Goal: Task Accomplishment & Management: Use online tool/utility

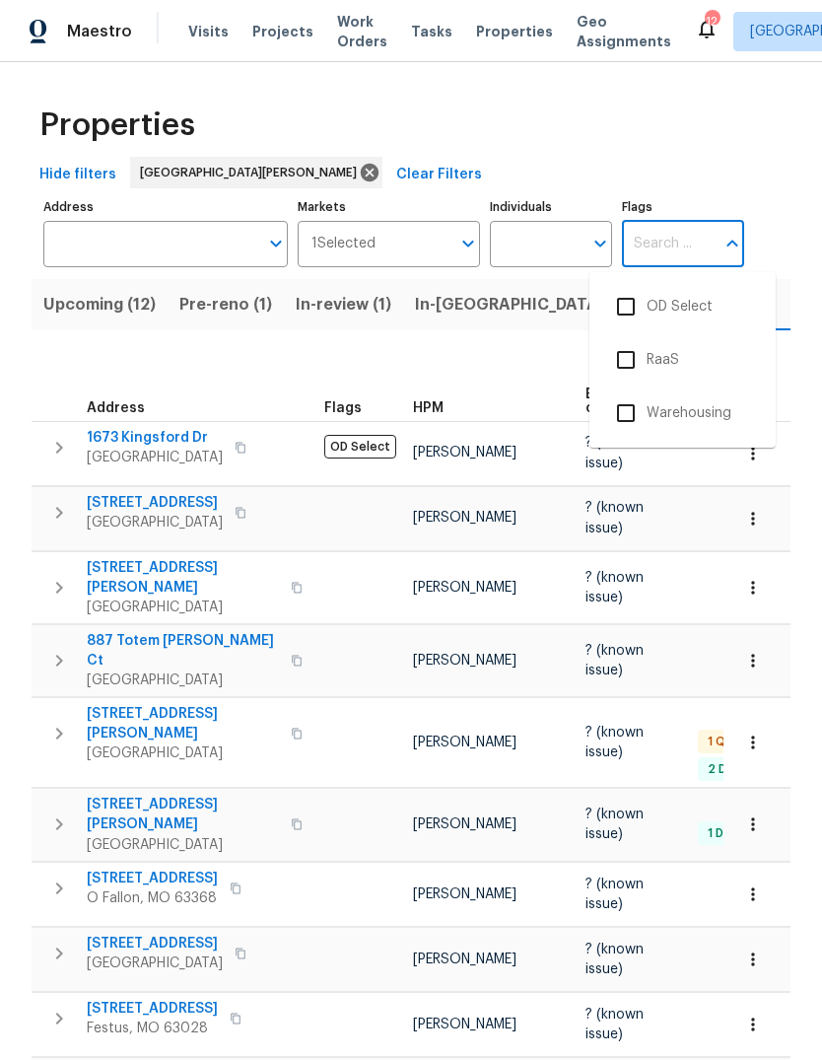
scroll to position [0, 49]
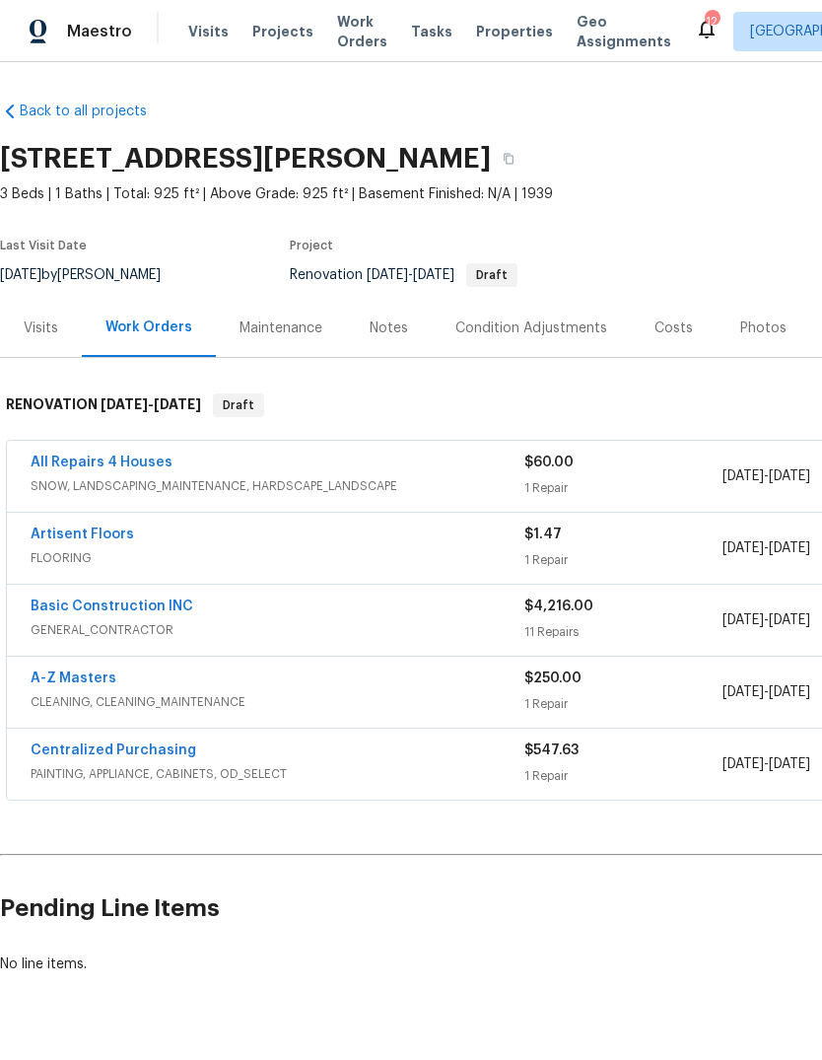
click at [208, 30] on span "Visits" at bounding box center [208, 32] width 40 height 20
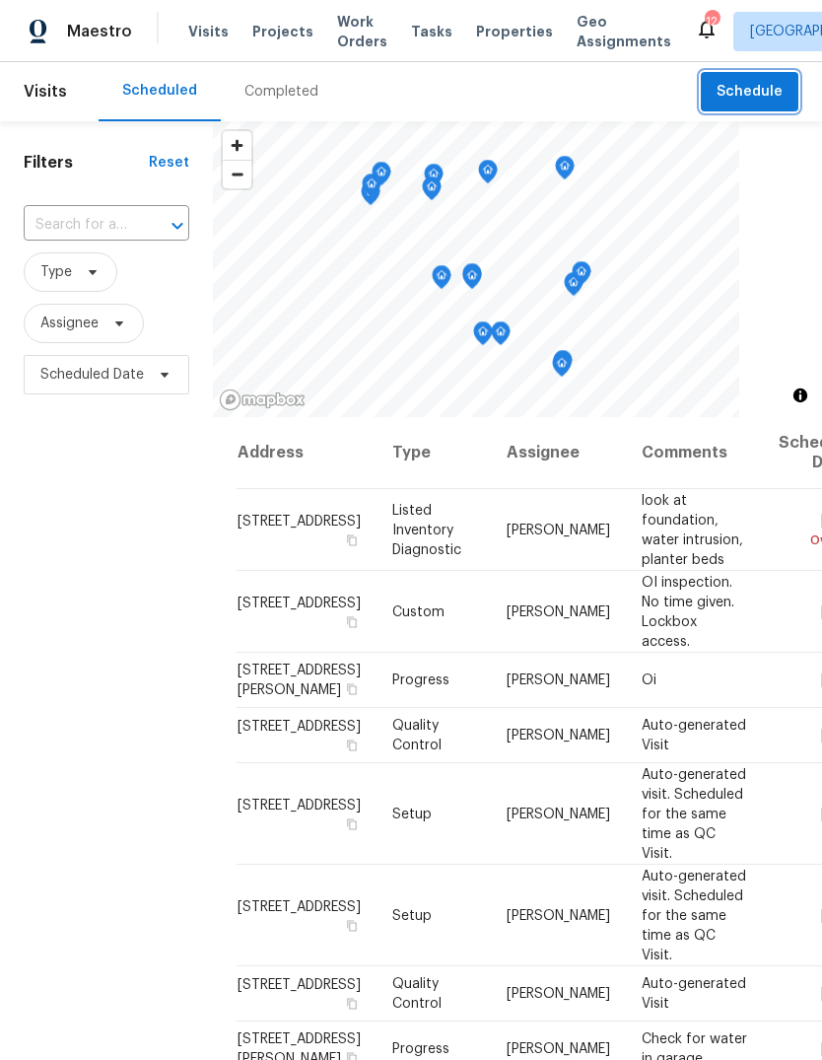
click at [761, 94] on span "Schedule" at bounding box center [750, 92] width 66 height 25
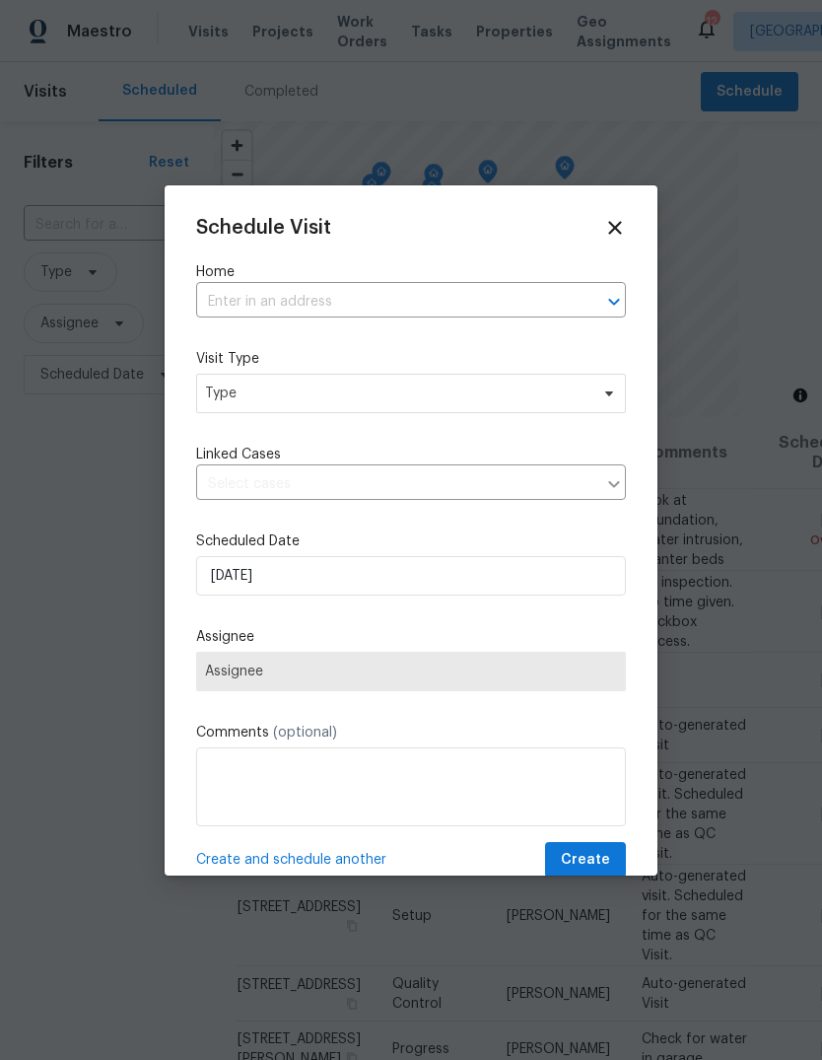
click at [459, 295] on input "text" at bounding box center [383, 302] width 375 height 31
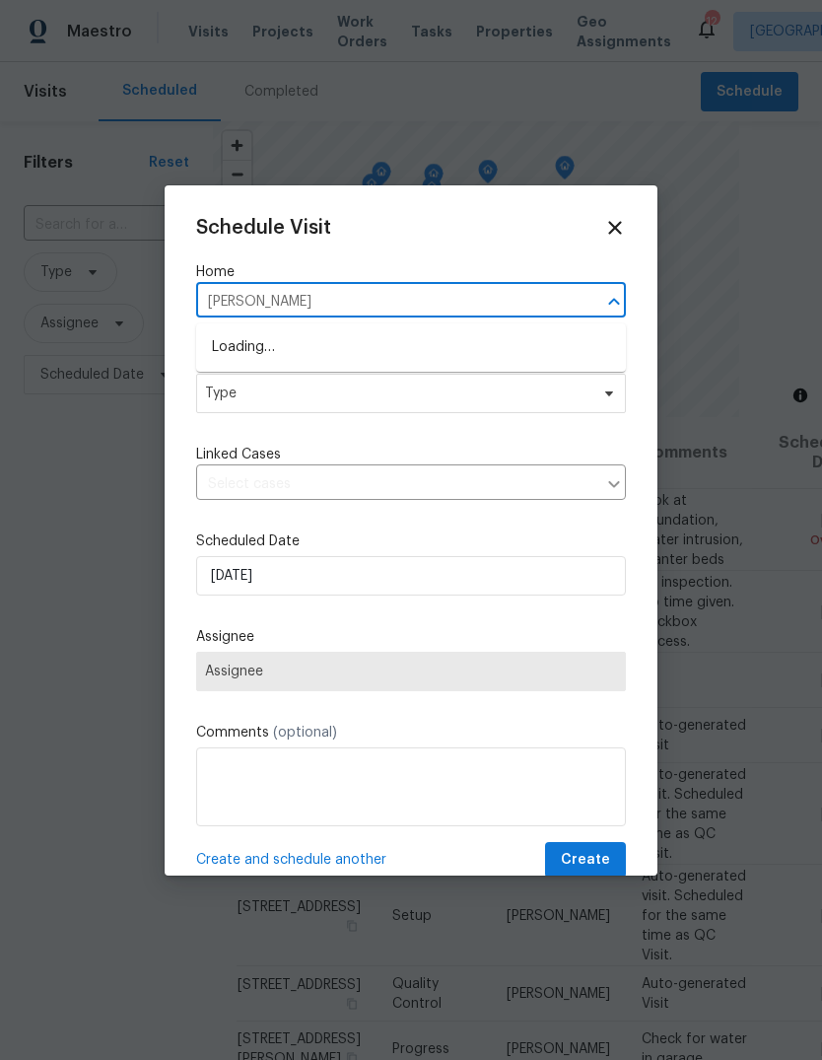
type input "[PERSON_NAME]"
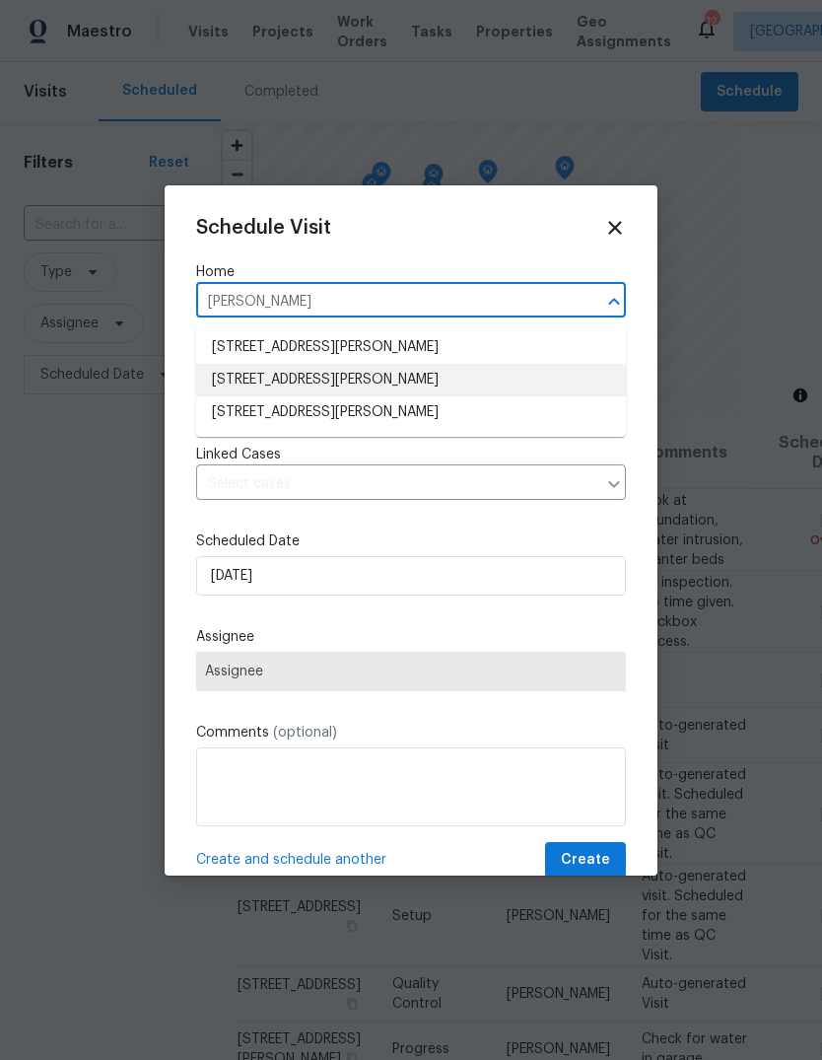
click at [409, 381] on li "[STREET_ADDRESS][PERSON_NAME]" at bounding box center [411, 380] width 430 height 33
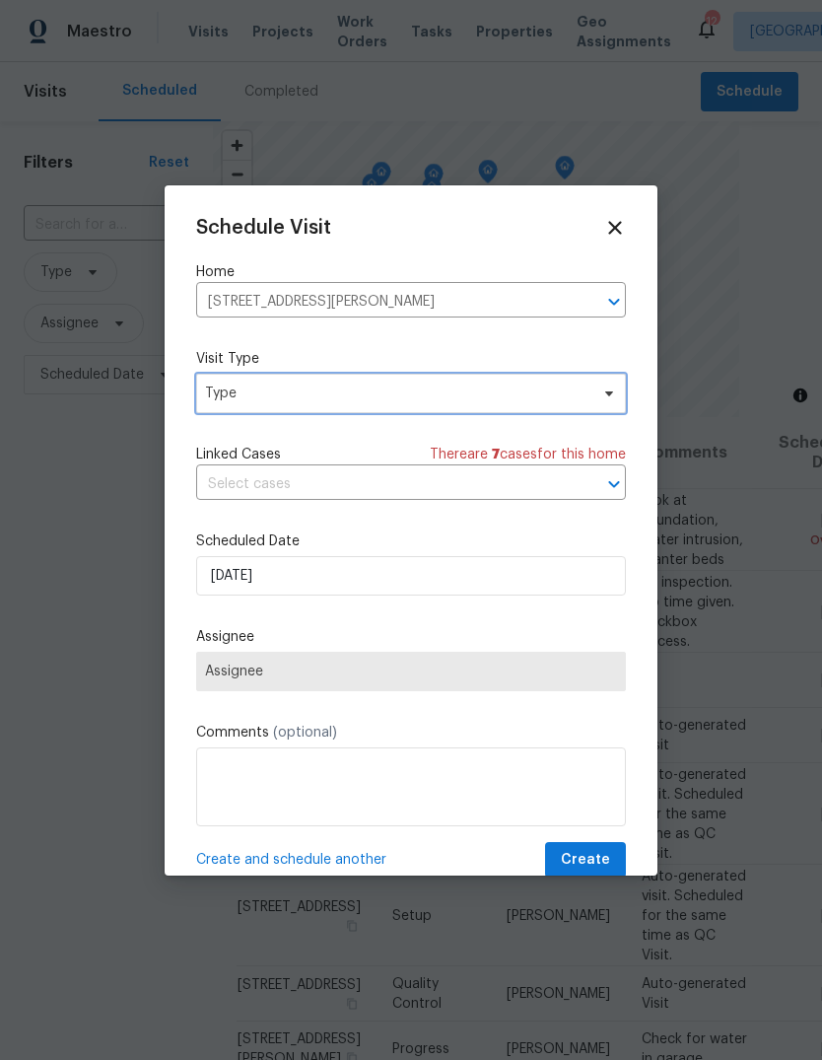
click at [423, 395] on span "Type" at bounding box center [397, 394] width 384 height 20
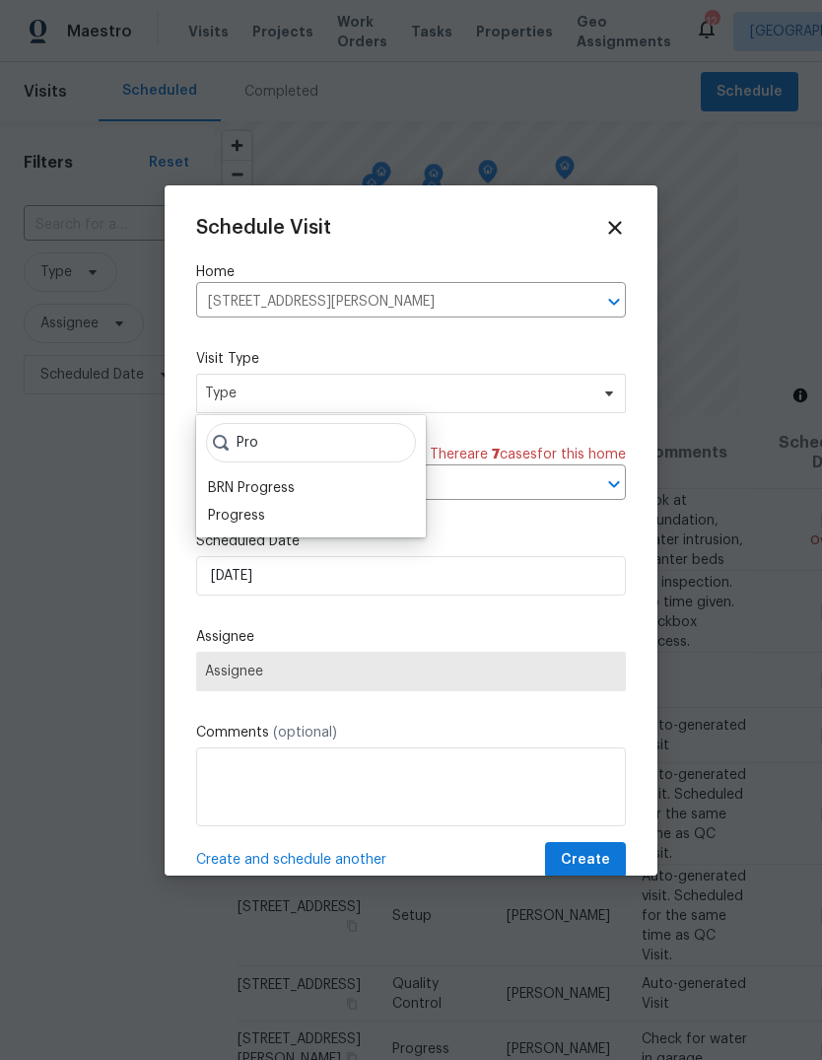
type input "Pro"
click at [282, 497] on div "BRN Progress" at bounding box center [251, 488] width 87 height 20
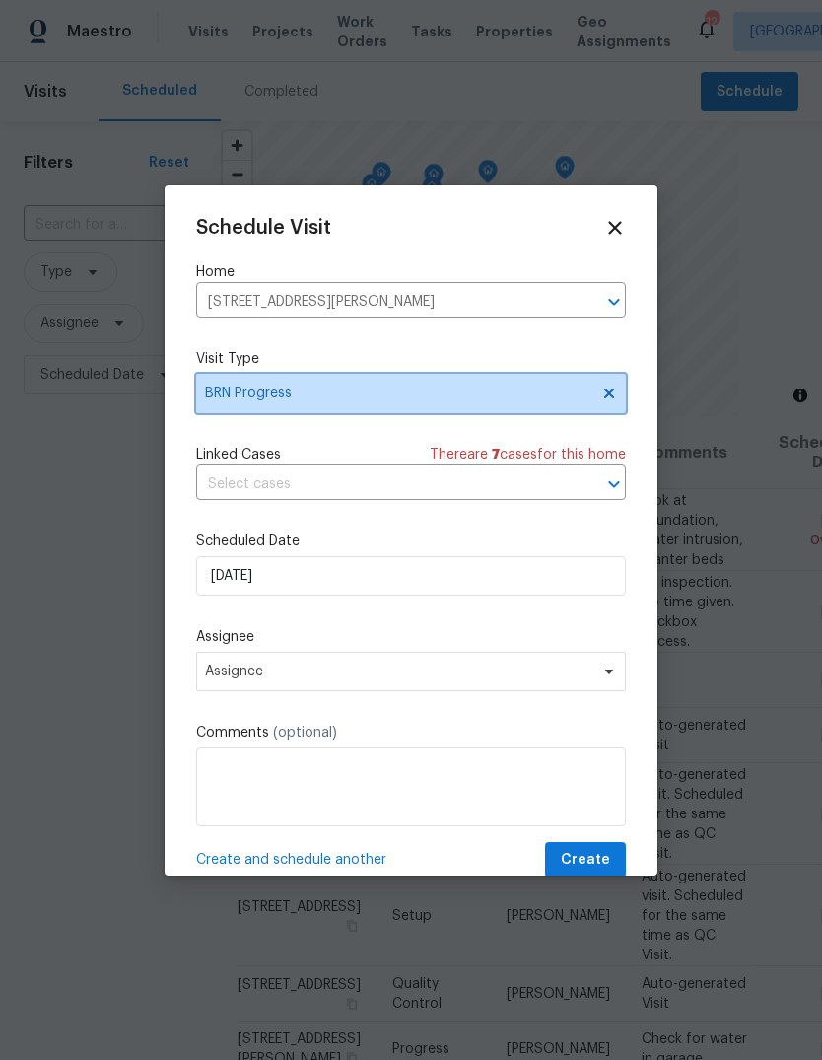
click at [433, 390] on span "BRN Progress" at bounding box center [397, 394] width 384 height 20
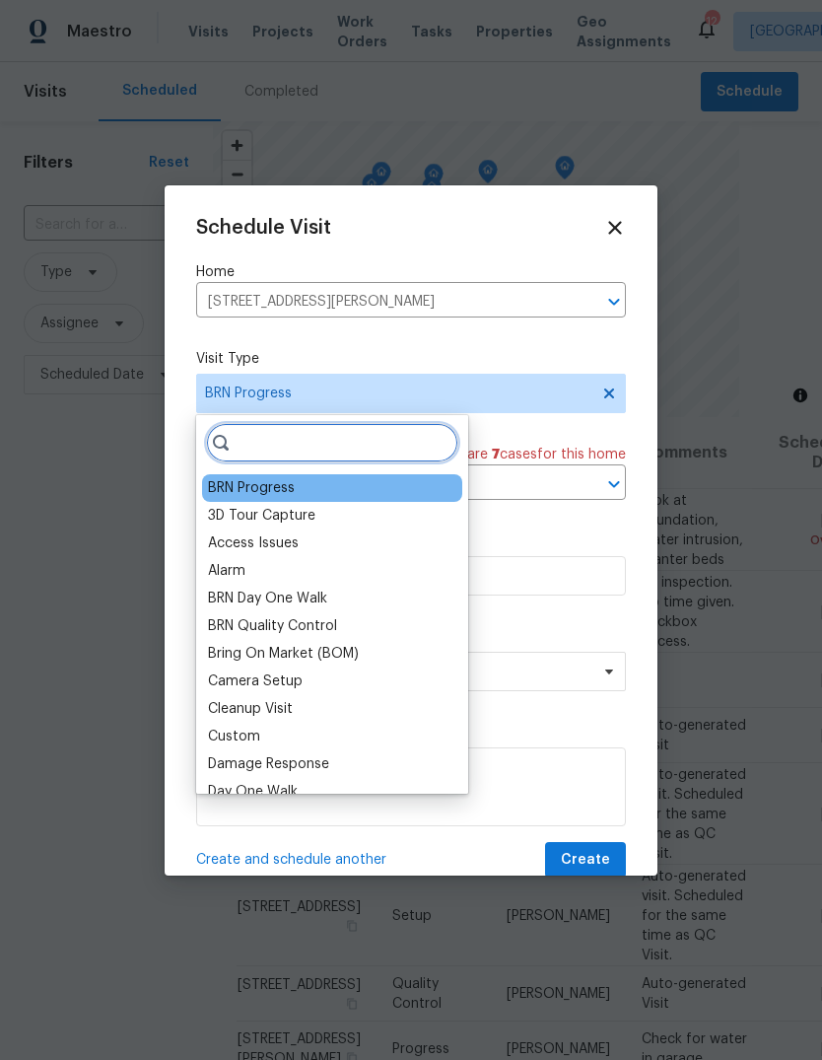
click at [386, 442] on input "search" at bounding box center [332, 442] width 252 height 39
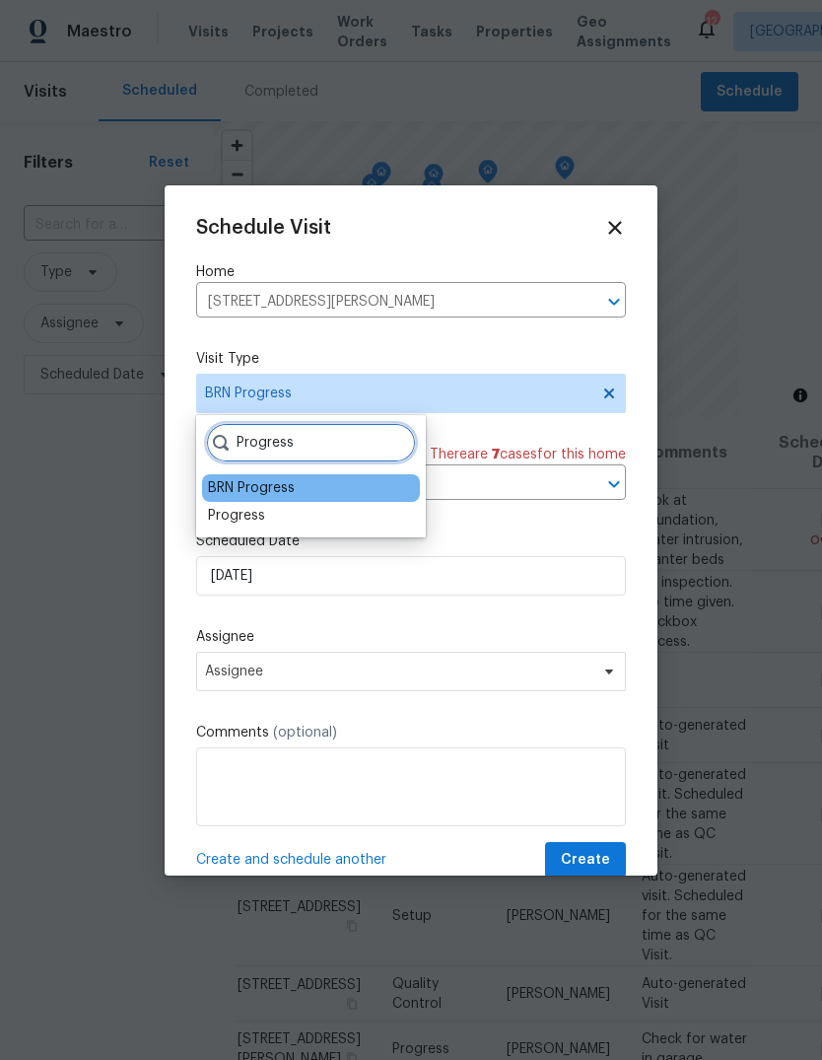
type input "Progress"
click at [253, 506] on div "Progress" at bounding box center [236, 516] width 57 height 20
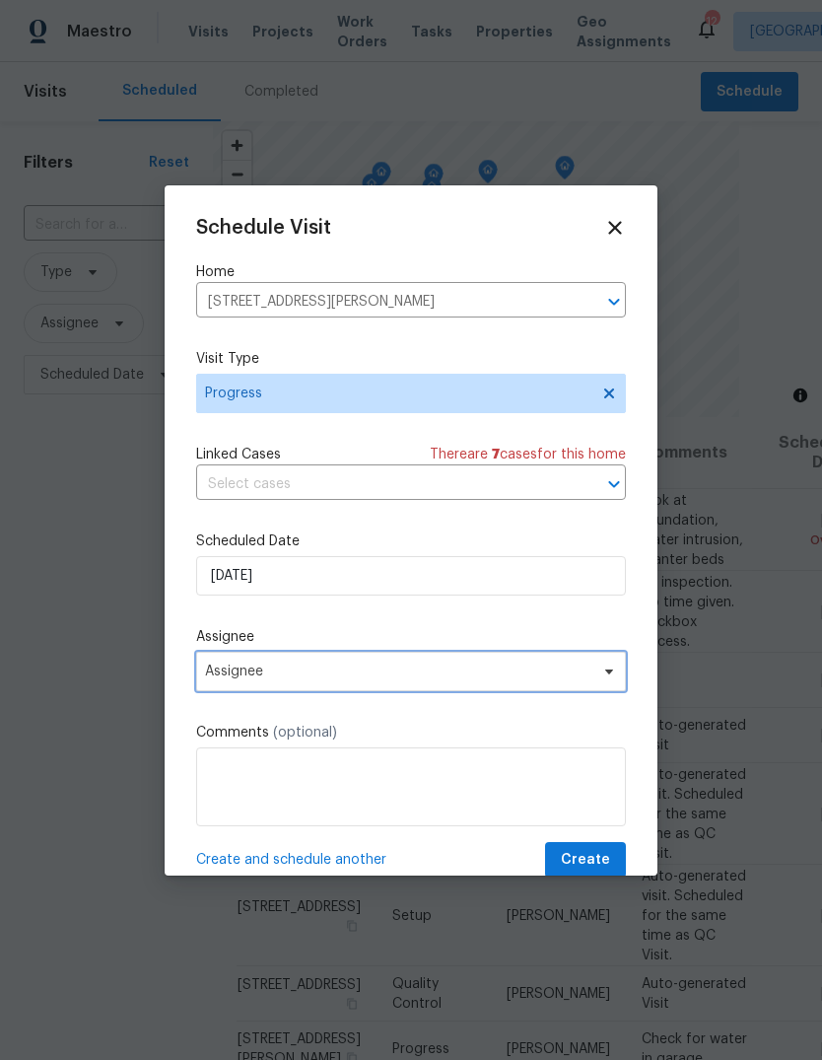
click at [374, 691] on span "Assignee" at bounding box center [411, 671] width 430 height 39
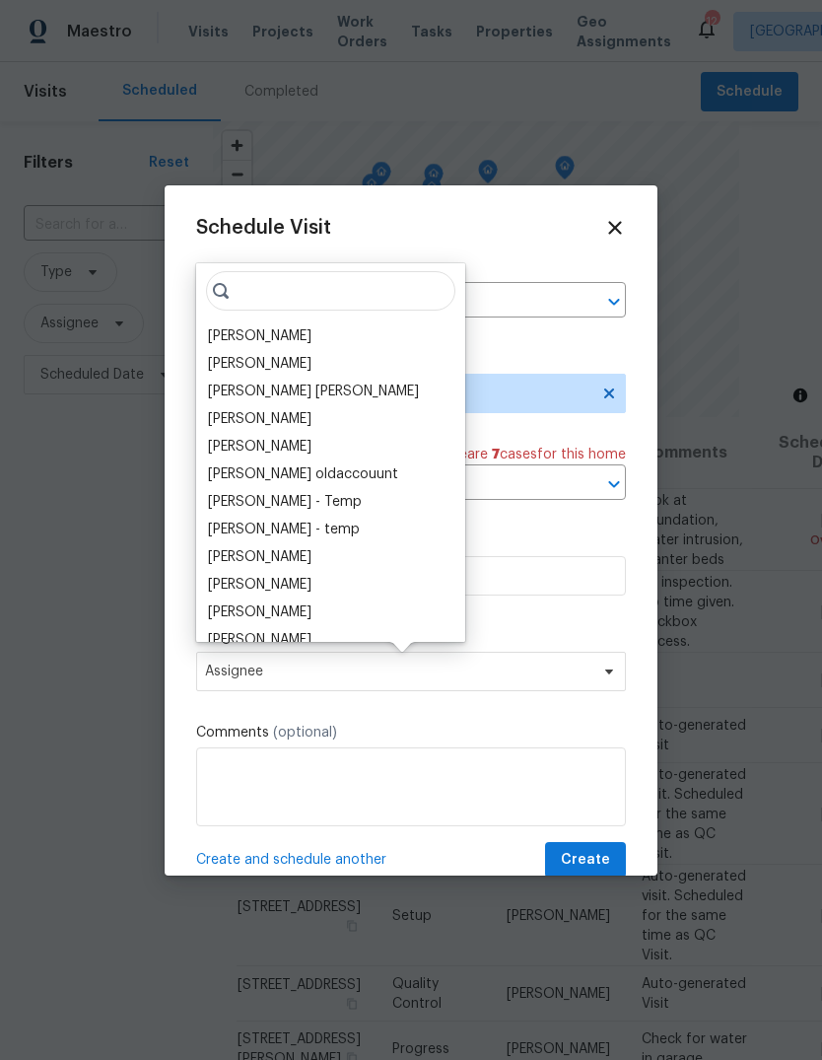
click at [312, 329] on div "[PERSON_NAME]" at bounding box center [260, 336] width 104 height 20
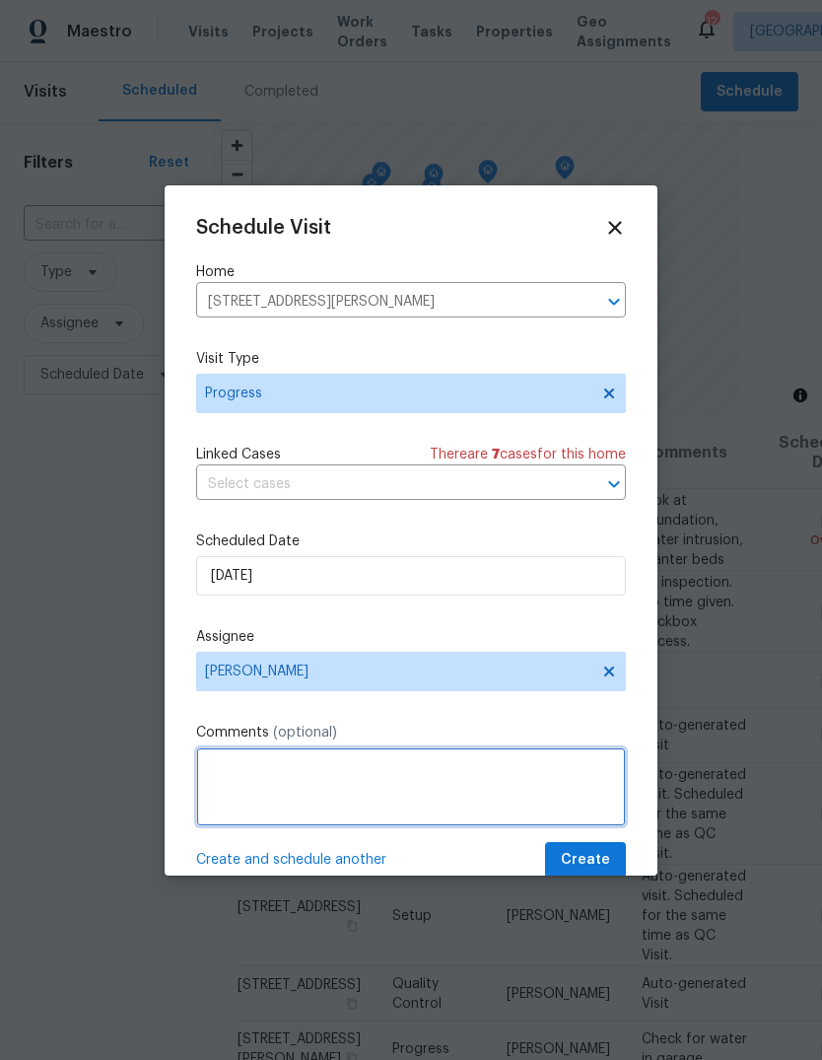
click at [462, 800] on textarea at bounding box center [411, 787] width 430 height 79
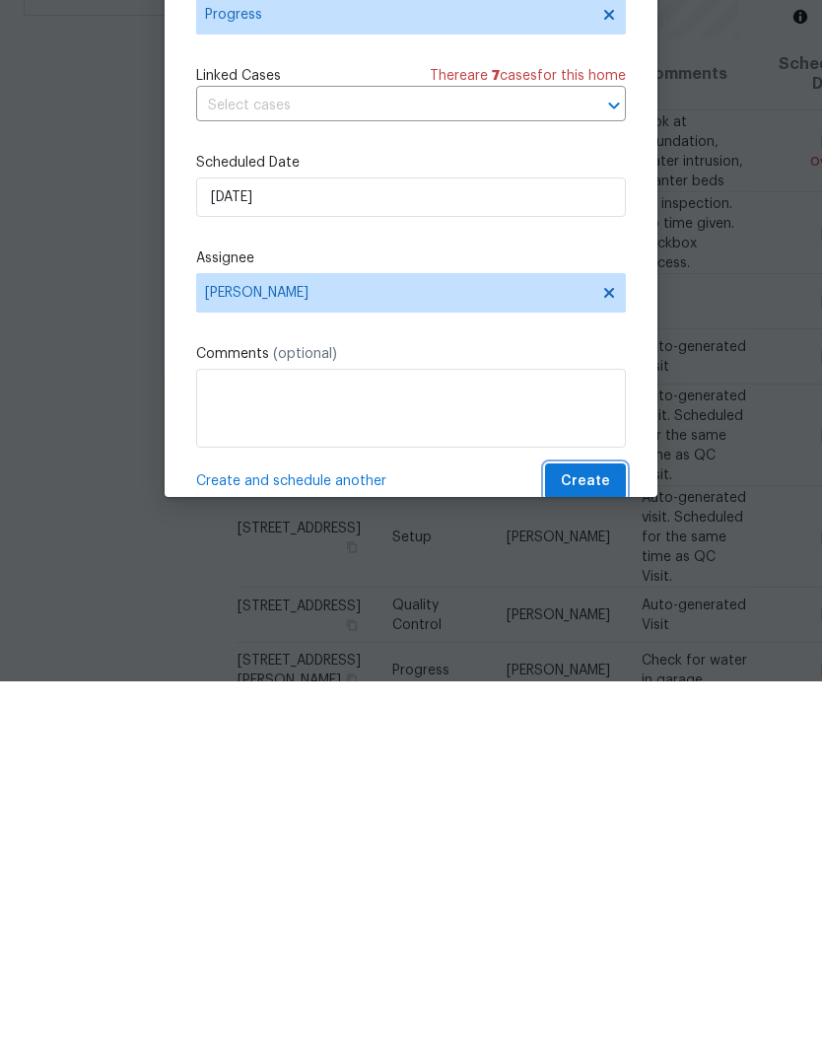
click at [598, 848] on span "Create" at bounding box center [585, 860] width 49 height 25
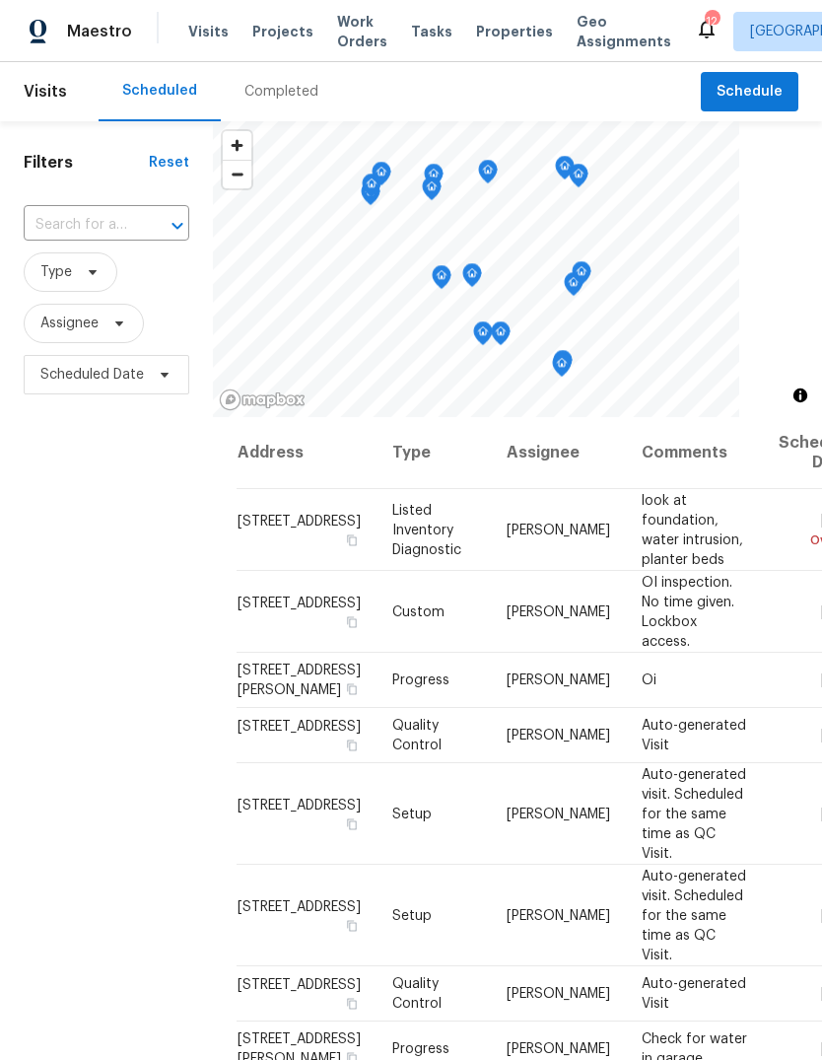
click at [283, 37] on span "Projects" at bounding box center [282, 32] width 61 height 20
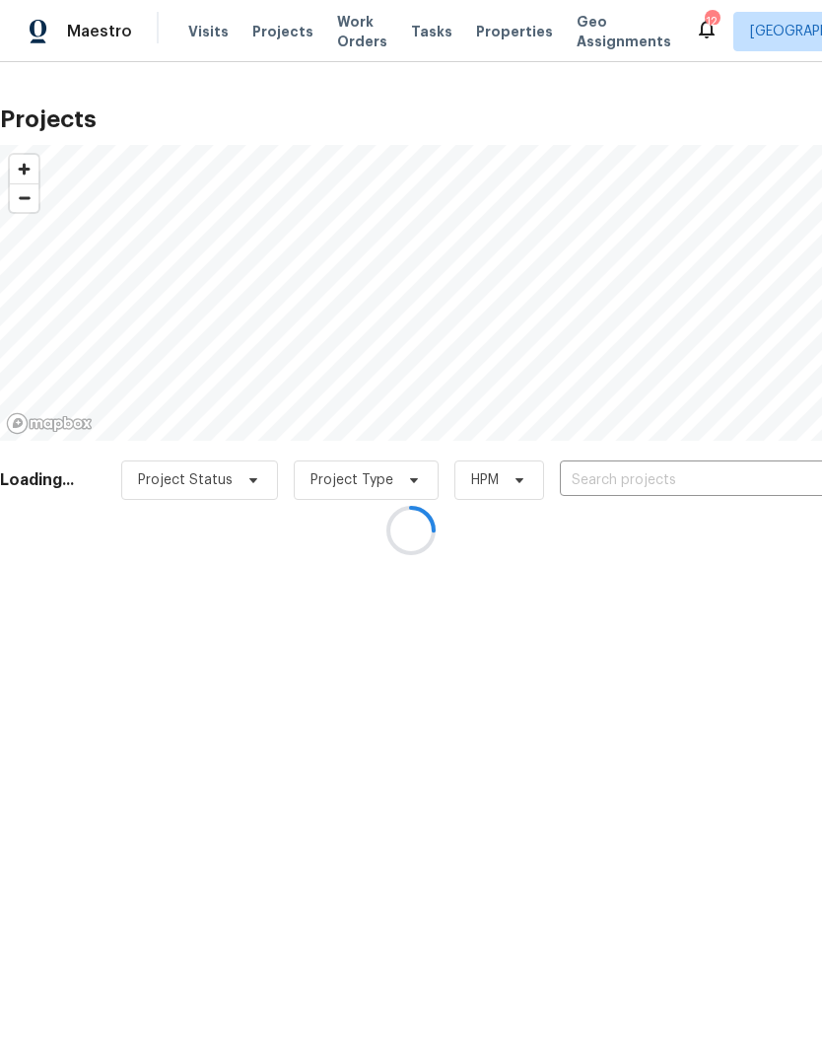
click at [656, 483] on div at bounding box center [411, 530] width 822 height 1060
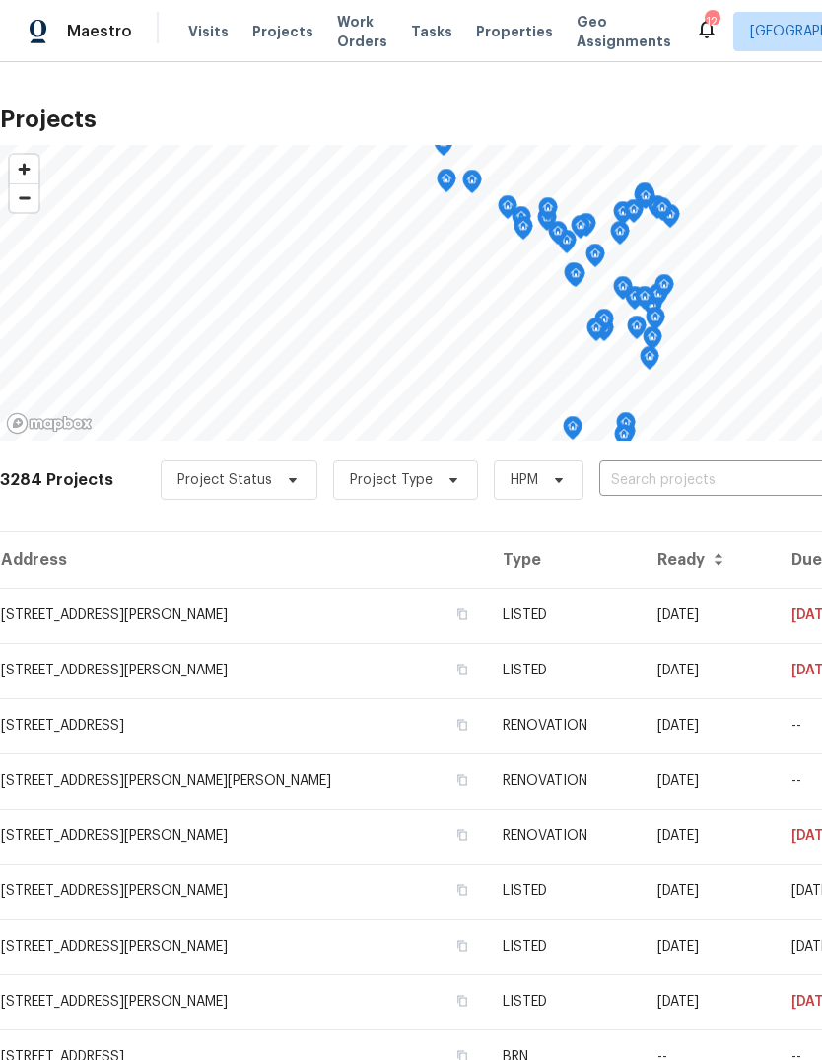
click at [687, 496] on input "text" at bounding box center [713, 480] width 226 height 31
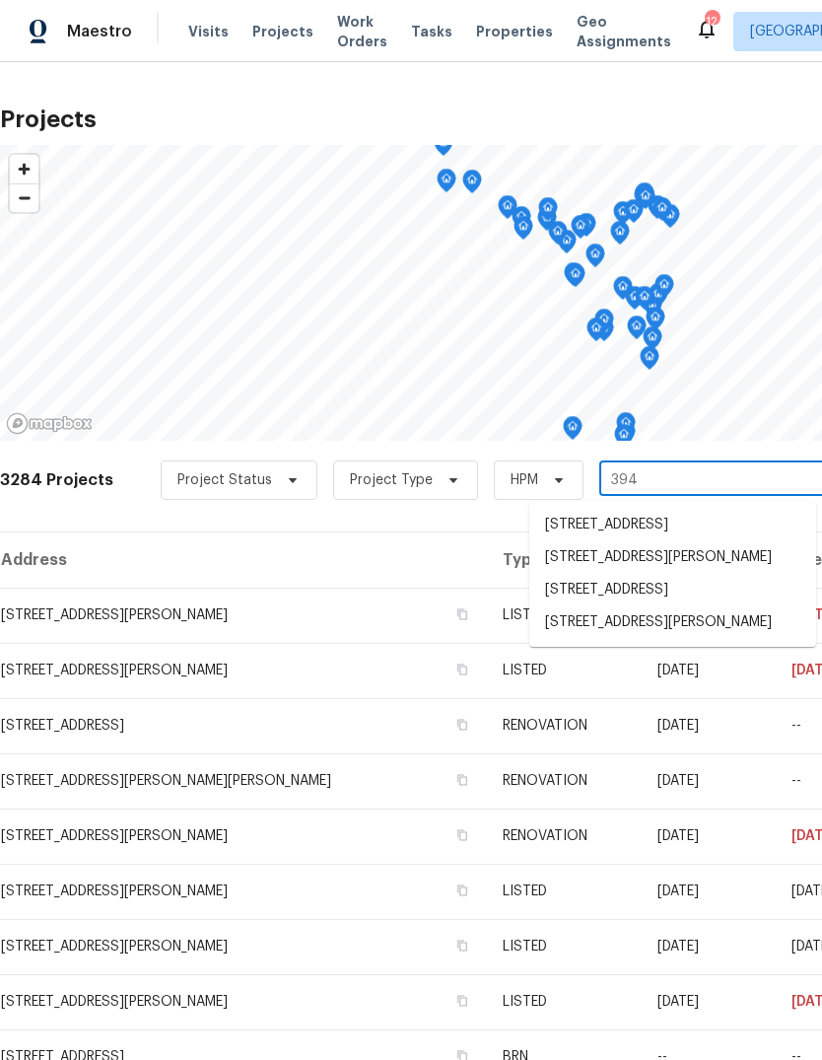
type input "3940"
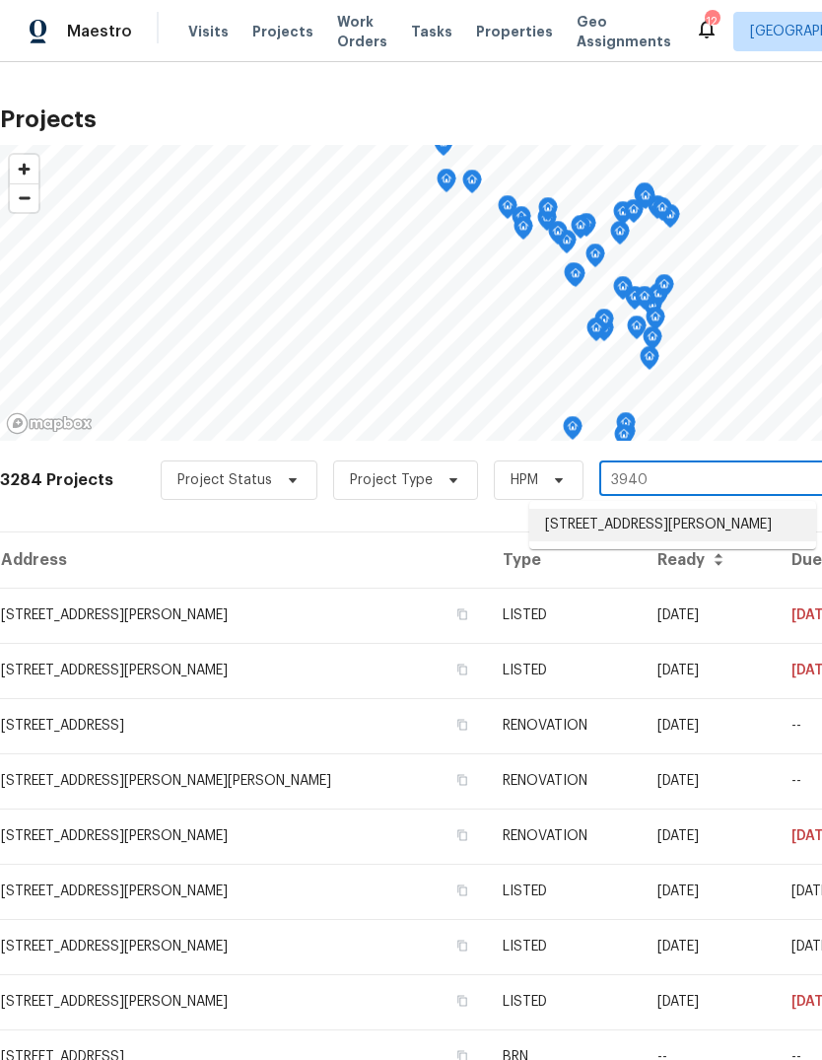
click at [689, 535] on li "[STREET_ADDRESS][PERSON_NAME]" at bounding box center [673, 525] width 287 height 33
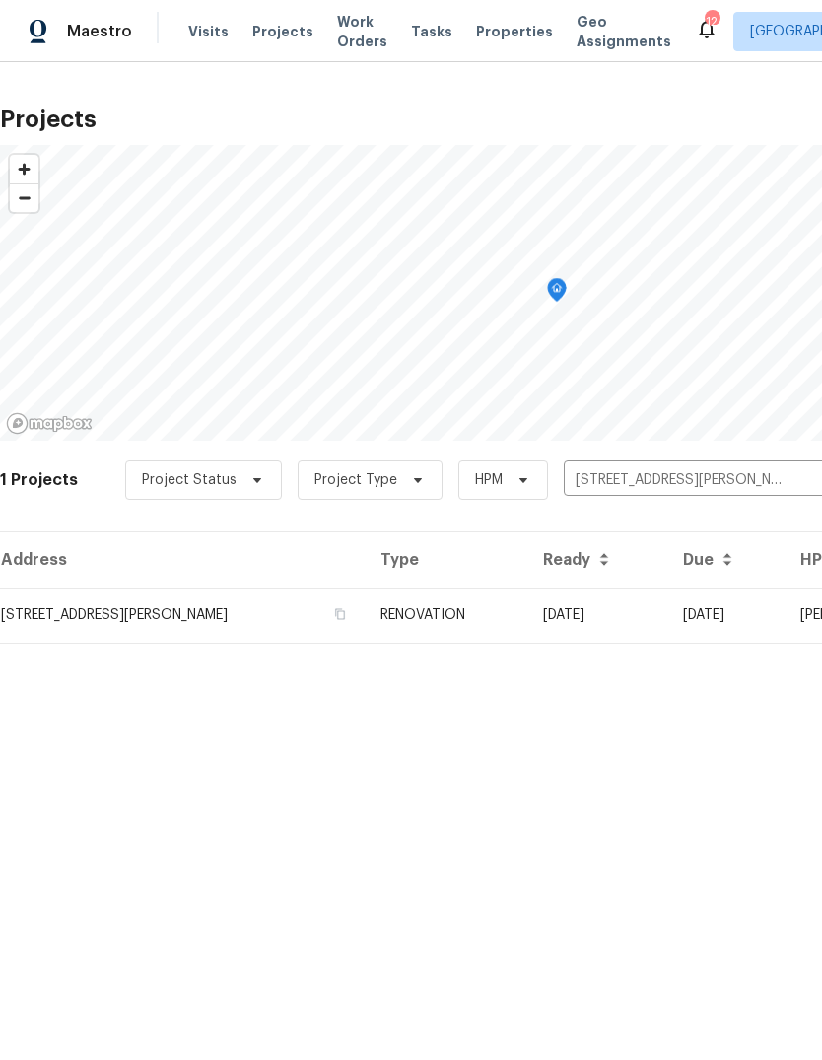
click at [492, 593] on td "RENOVATION" at bounding box center [446, 615] width 163 height 55
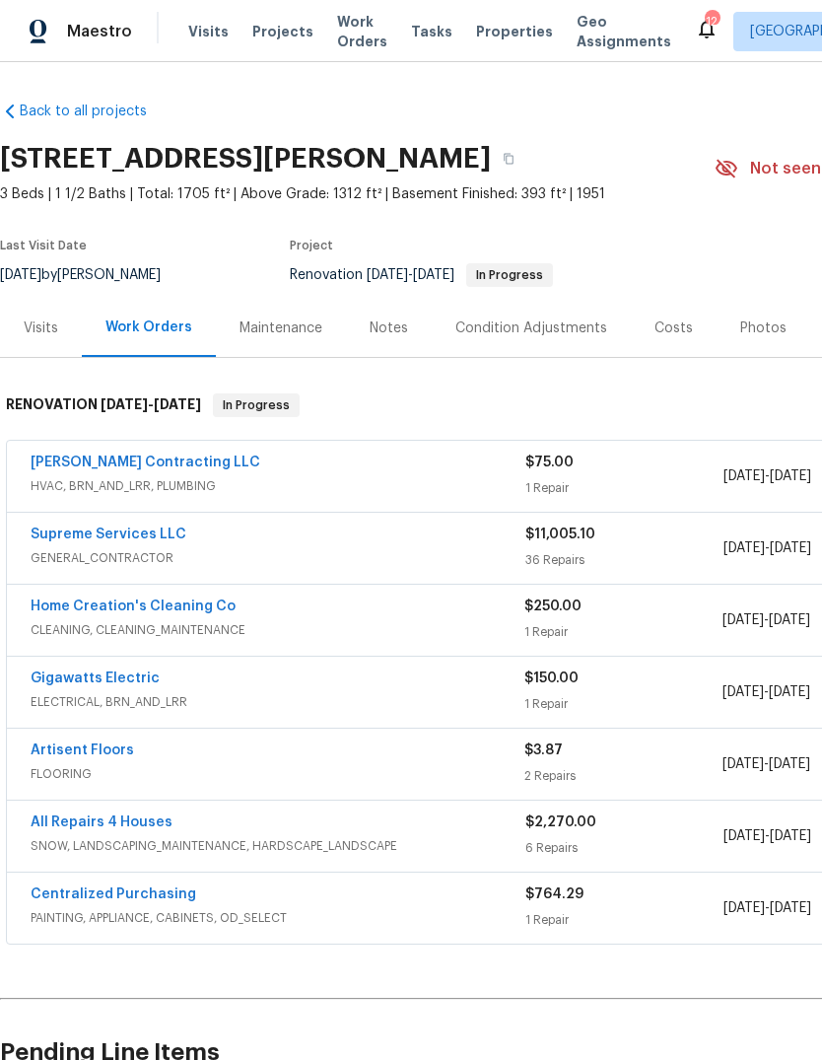
click at [289, 335] on div "Maintenance" at bounding box center [281, 329] width 83 height 20
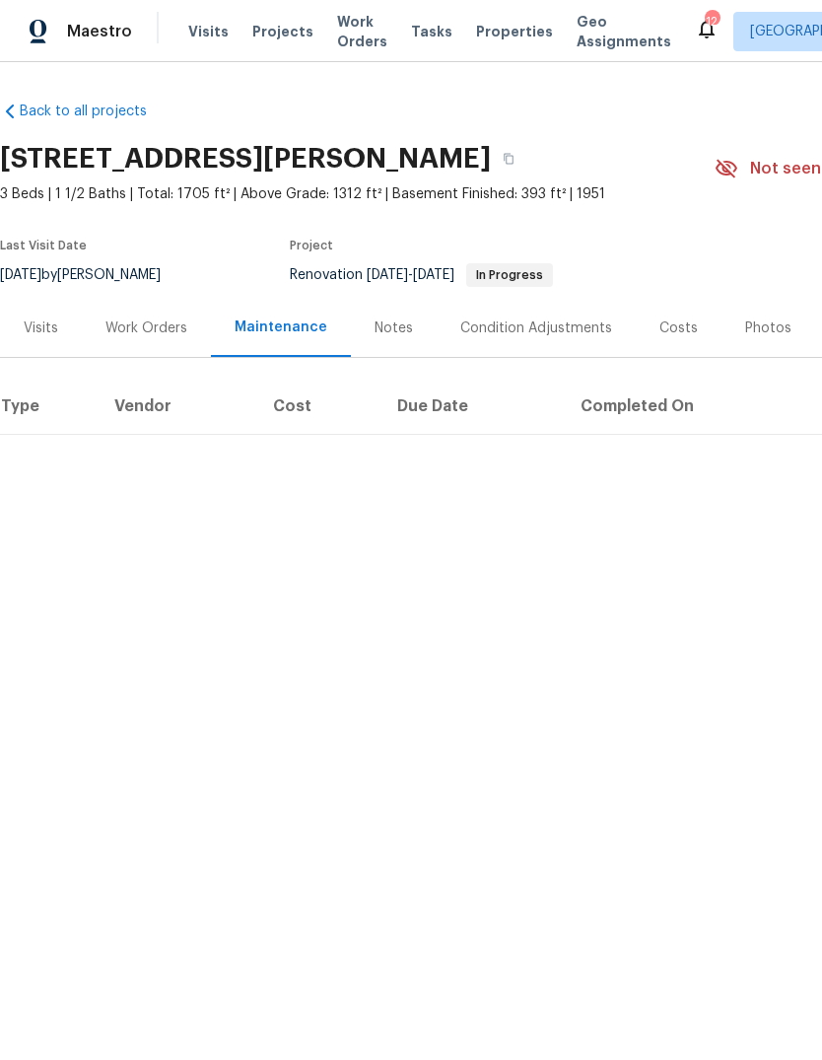
click at [158, 333] on div "Work Orders" at bounding box center [147, 329] width 82 height 20
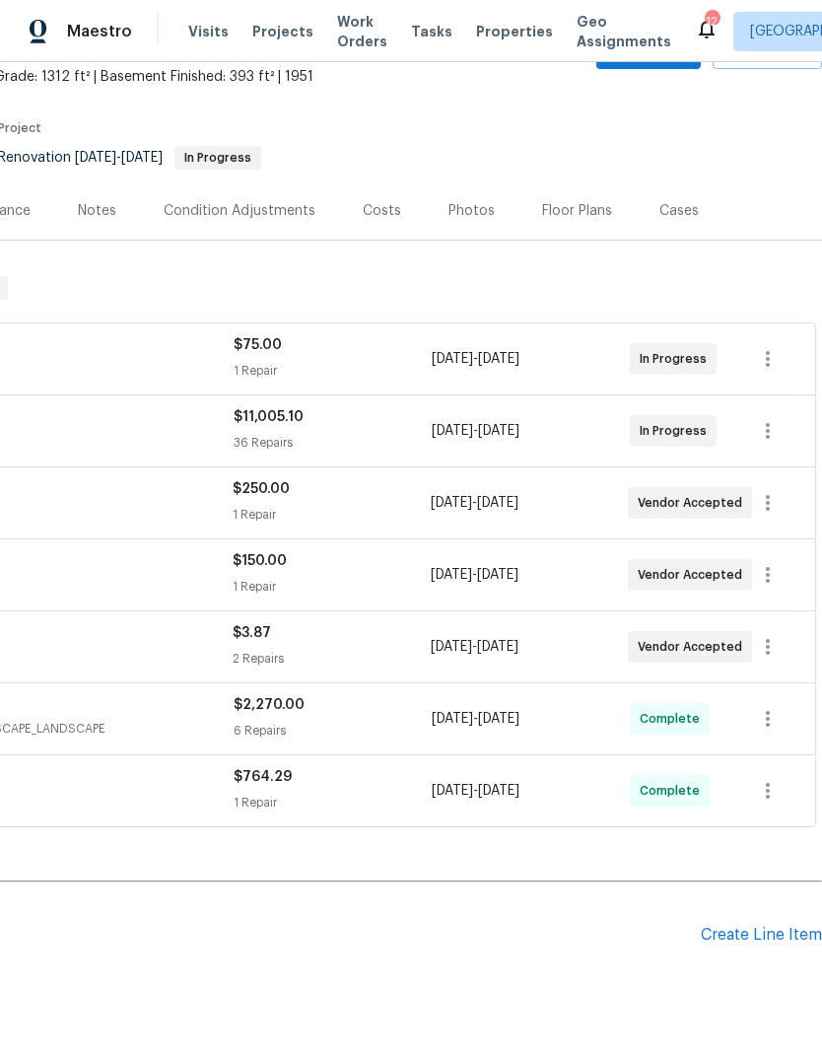
scroll to position [117, 292]
click at [782, 936] on div "Create Line Item" at bounding box center [761, 935] width 121 height 19
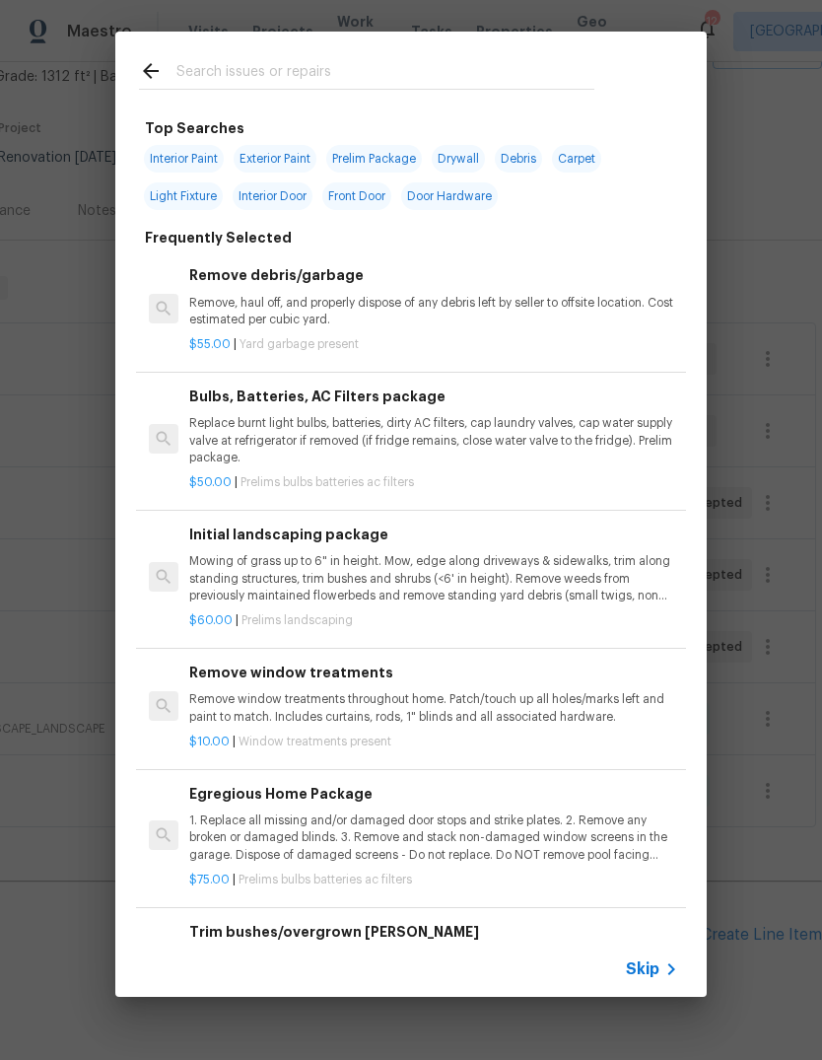
click at [652, 973] on span "Skip" at bounding box center [643, 970] width 34 height 20
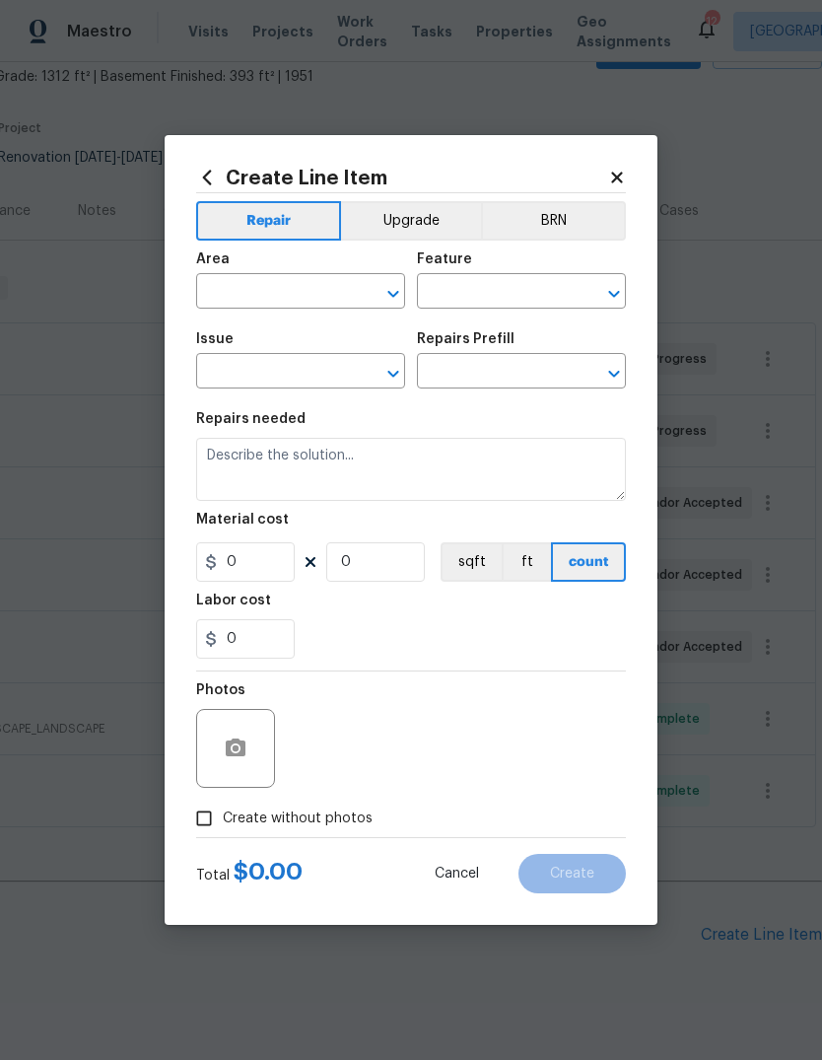
click at [301, 292] on input "text" at bounding box center [273, 293] width 154 height 31
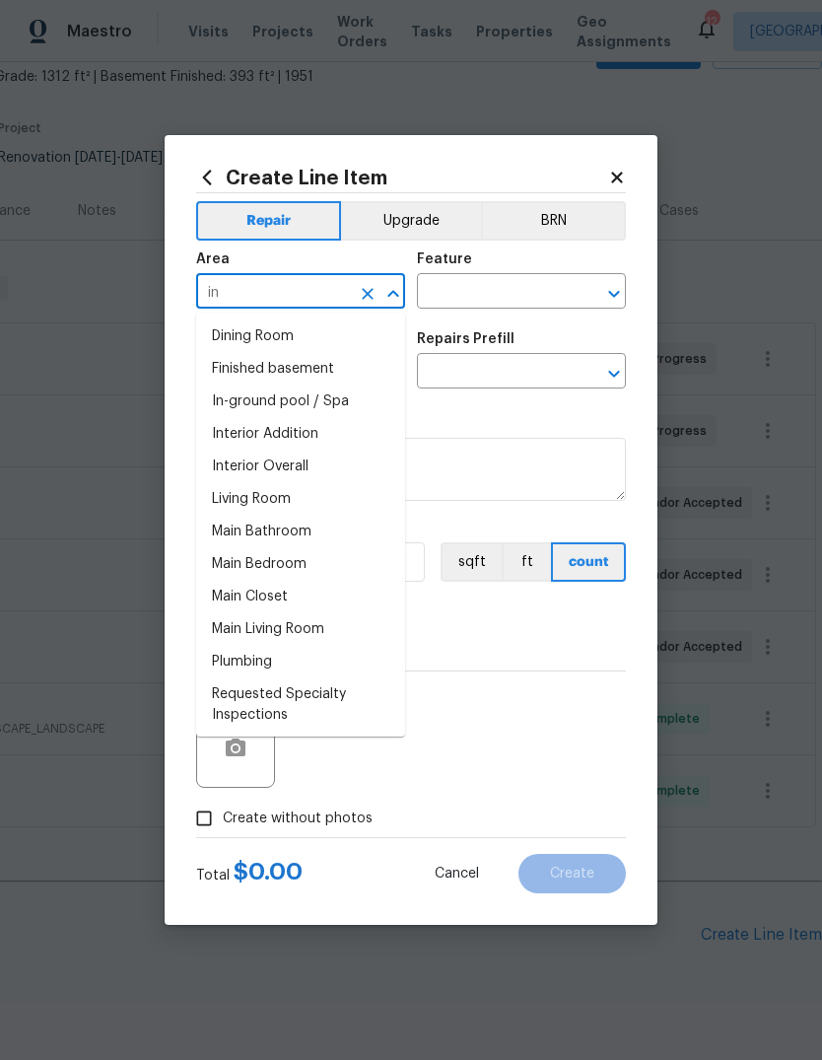
type input "i"
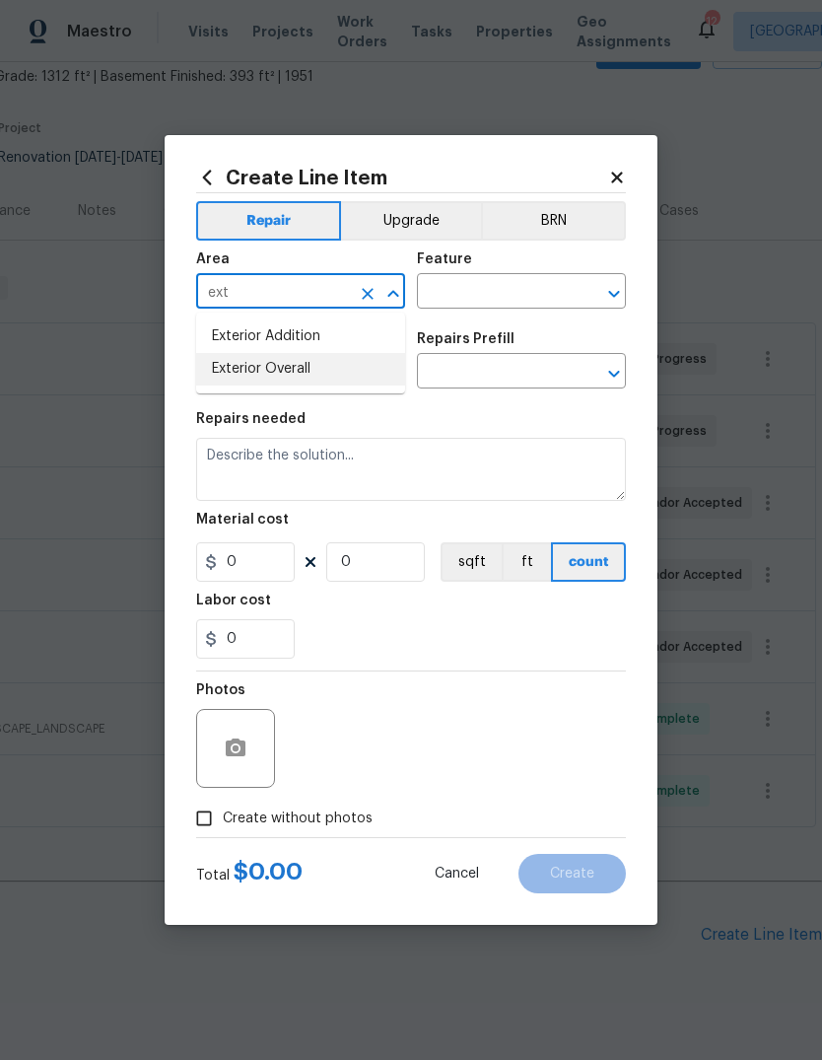
click at [337, 378] on li "Exterior Overall" at bounding box center [300, 369] width 209 height 33
type input "Exterior Overall"
click at [512, 294] on input "text" at bounding box center [494, 293] width 154 height 31
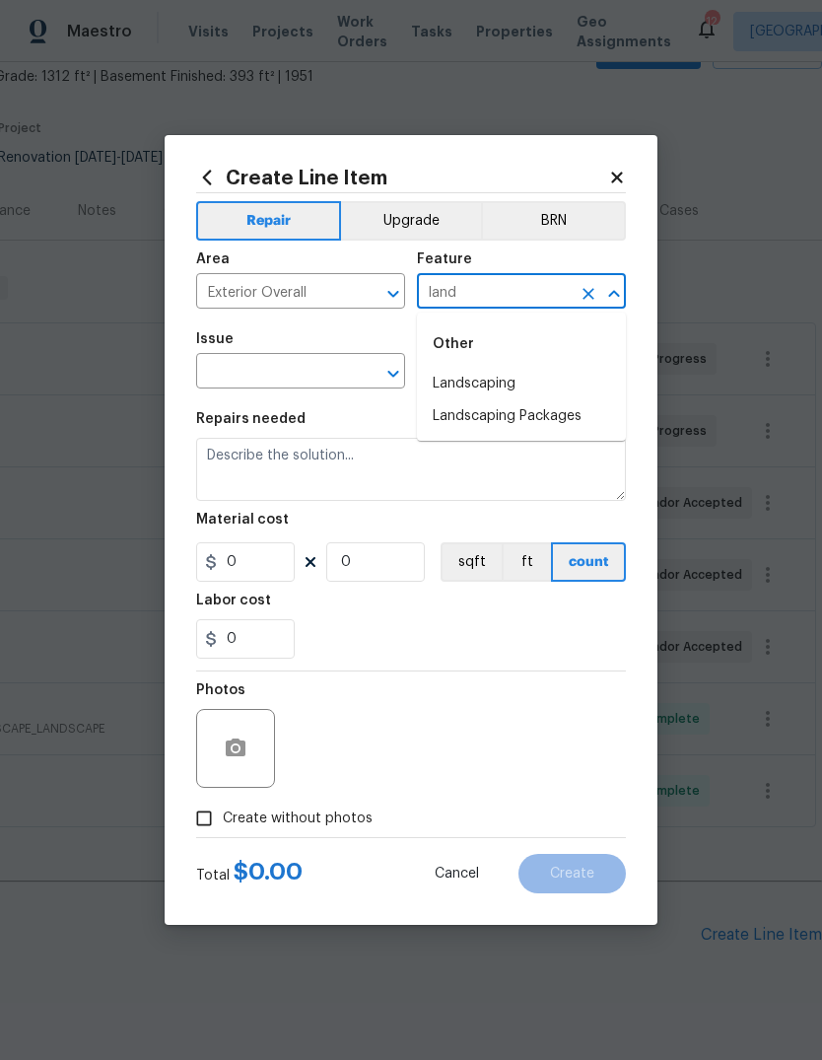
click at [522, 388] on li "Landscaping" at bounding box center [521, 384] width 209 height 33
type input "Landscaping"
click at [332, 378] on input "text" at bounding box center [273, 373] width 154 height 31
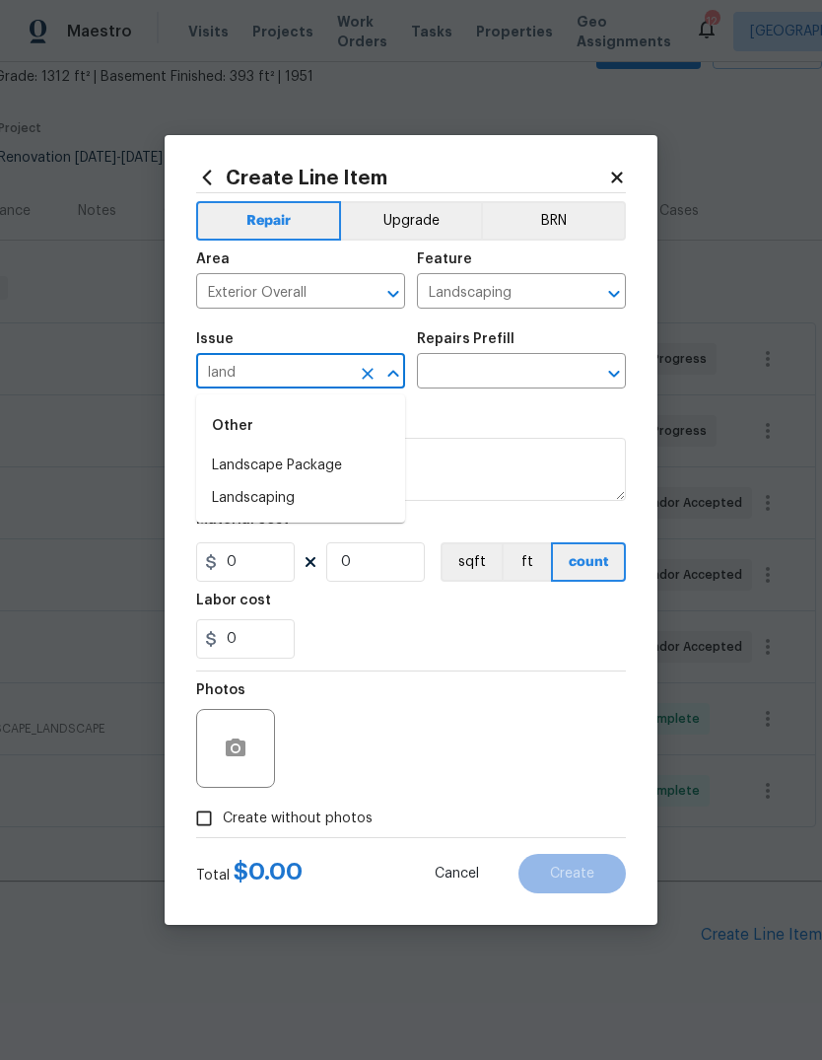
click at [352, 470] on li "Landscape Package" at bounding box center [300, 466] width 209 height 33
type input "Landscape Package"
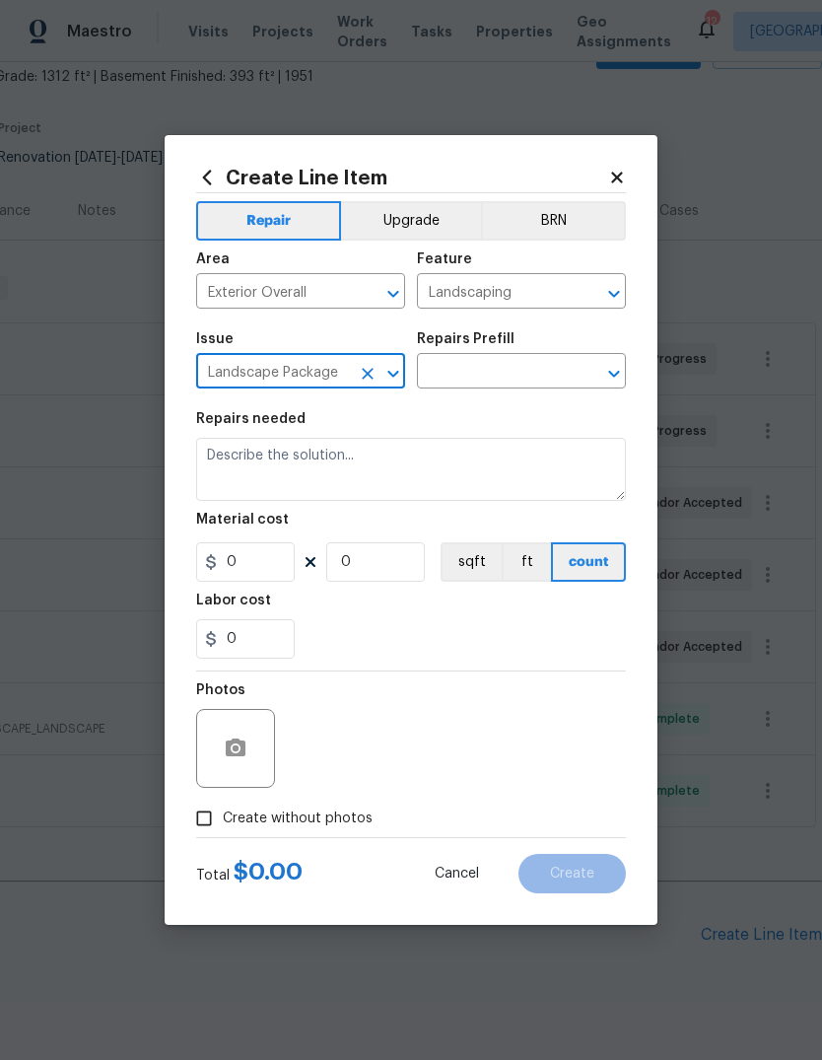
click at [528, 371] on input "text" at bounding box center [494, 373] width 154 height 31
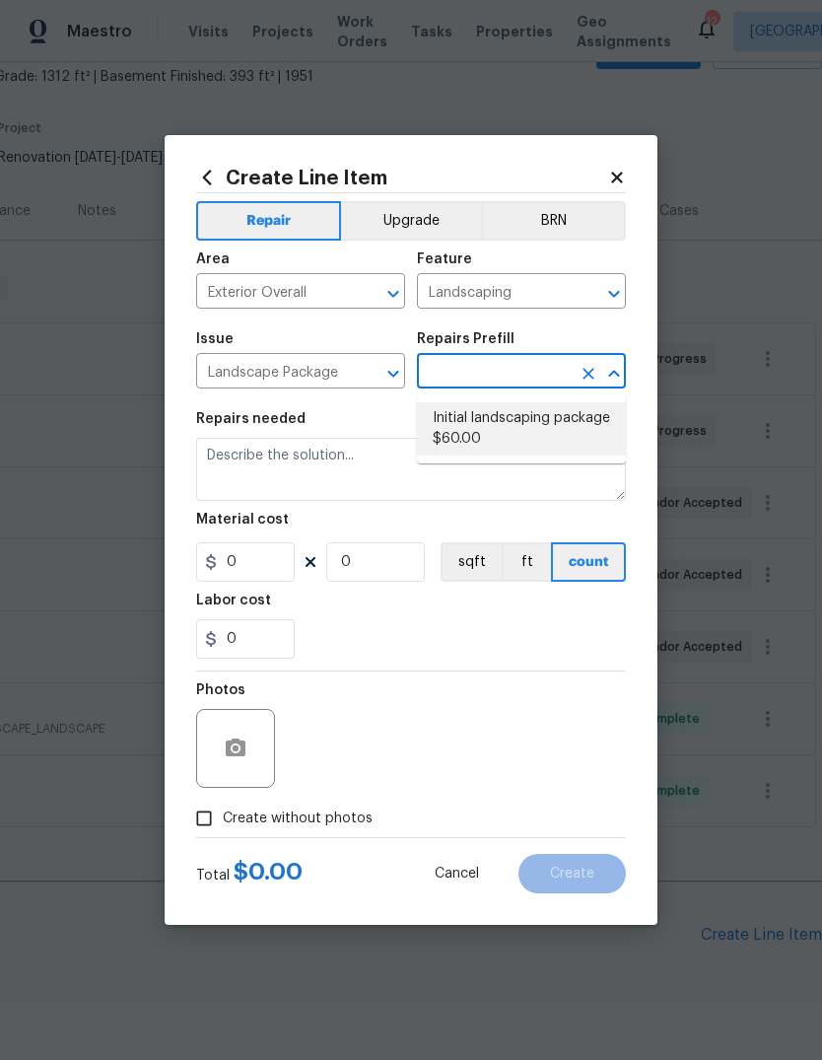
click at [529, 445] on li "Initial landscaping package $60.00" at bounding box center [521, 428] width 209 height 53
type input "Initial landscaping package $60.00"
type input "Home Readiness Packages"
type textarea "Mowing of grass up to 6" in height. Mow, edge along driveways & sidewalks, trim…"
type input "1"
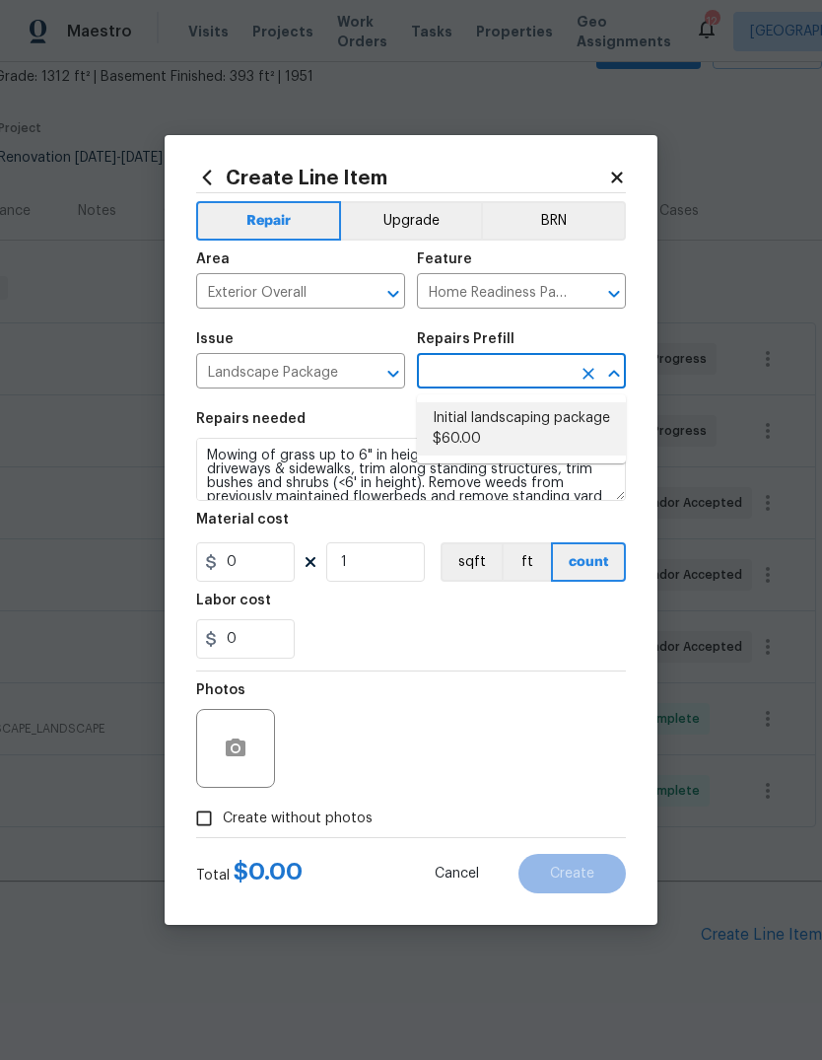
type input "Initial landscaping package $60.00"
type input "60"
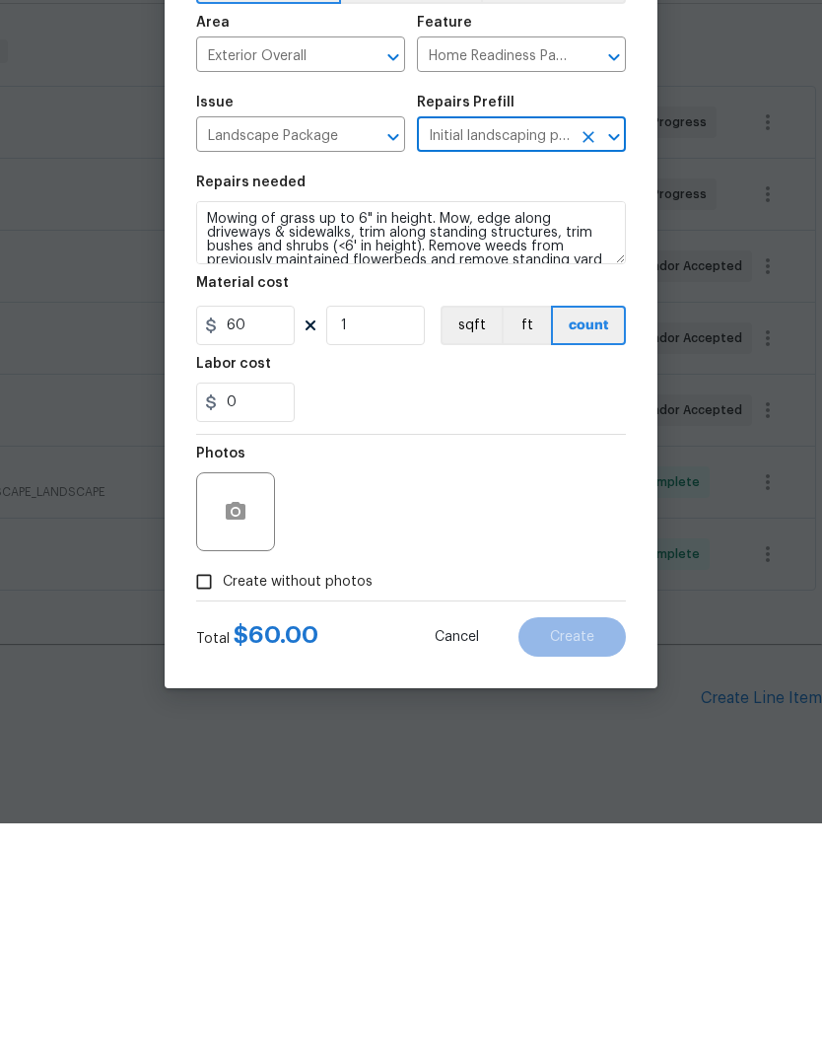
click at [335, 800] on label "Create without photos" at bounding box center [278, 818] width 187 height 37
click at [223, 800] on input "Create without photos" at bounding box center [203, 818] width 37 height 37
checkbox input "true"
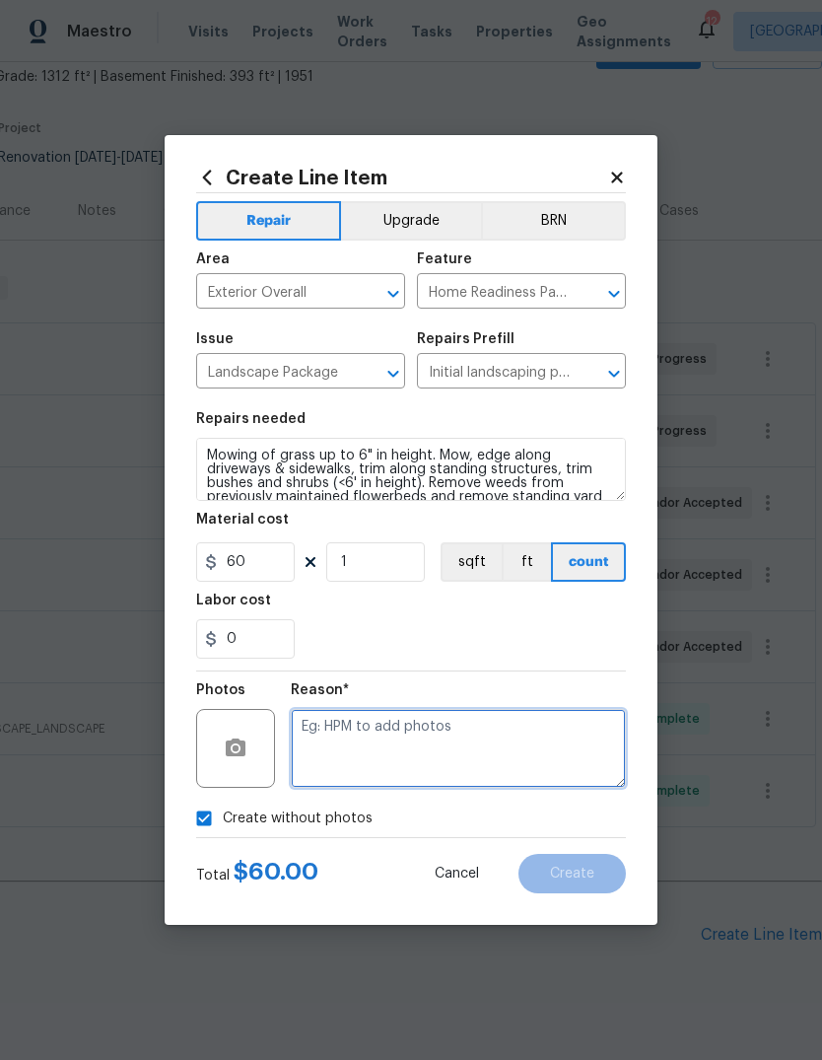
click at [434, 762] on textarea at bounding box center [458, 748] width 335 height 79
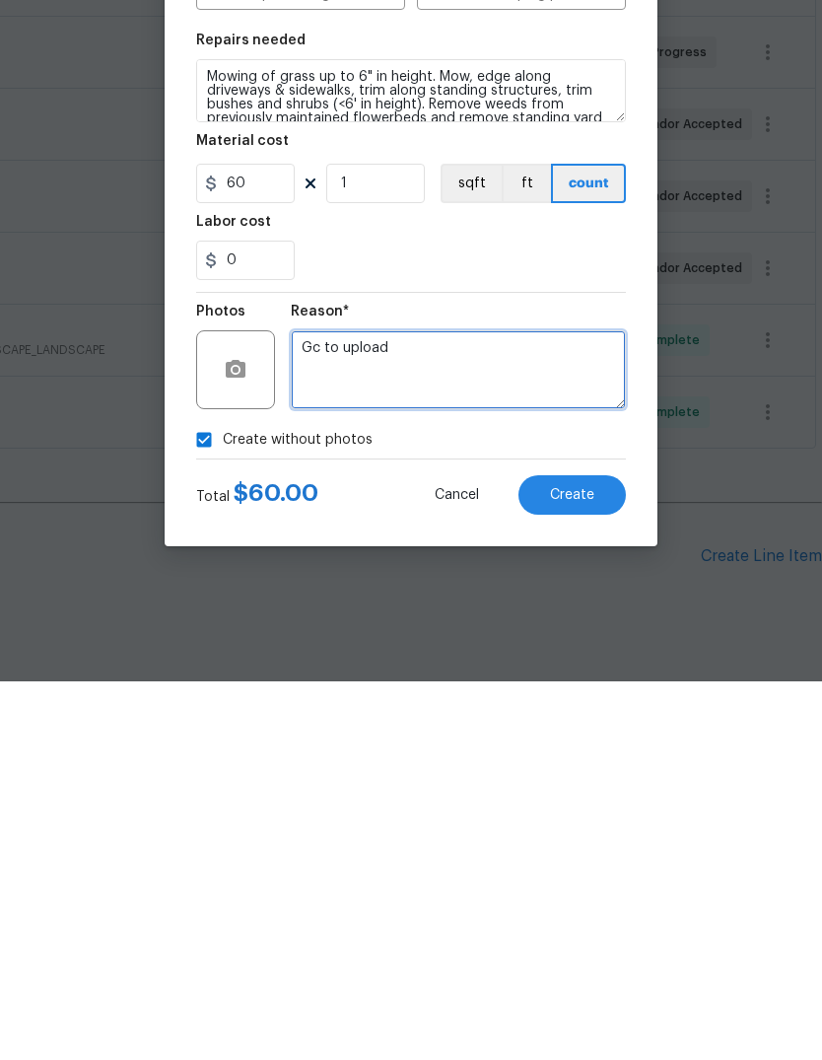
type textarea "Gc to upload"
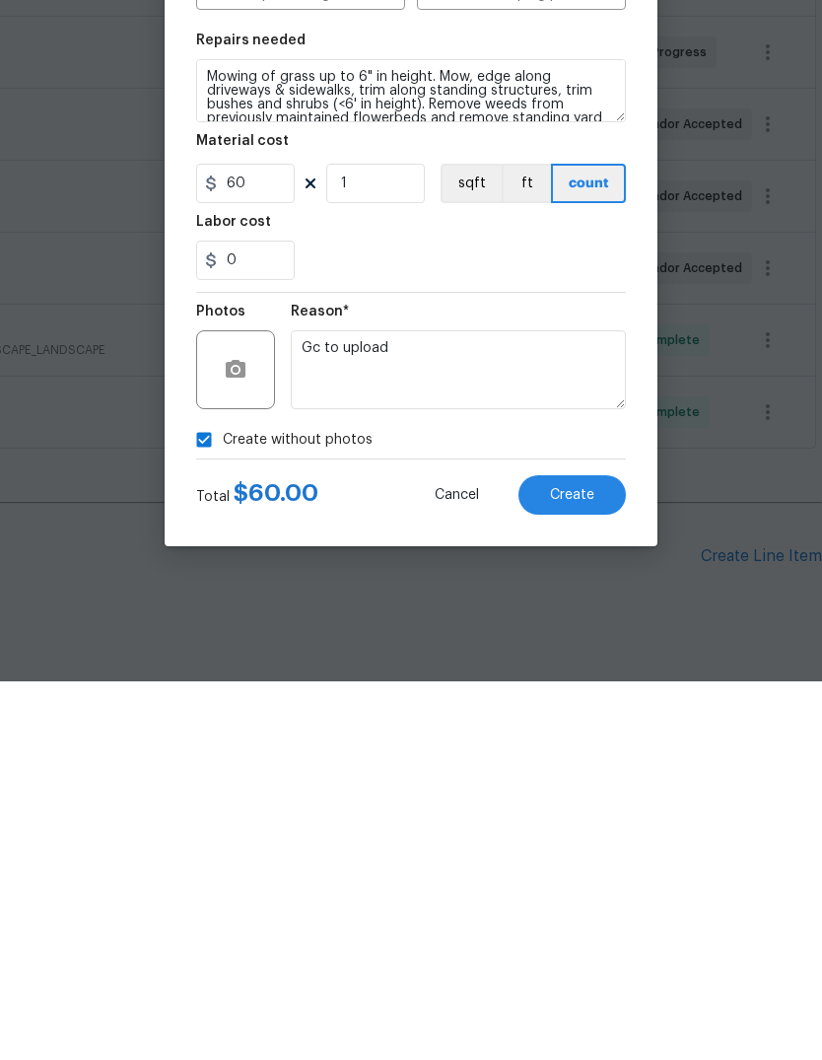
click at [592, 867] on span "Create" at bounding box center [572, 874] width 44 height 15
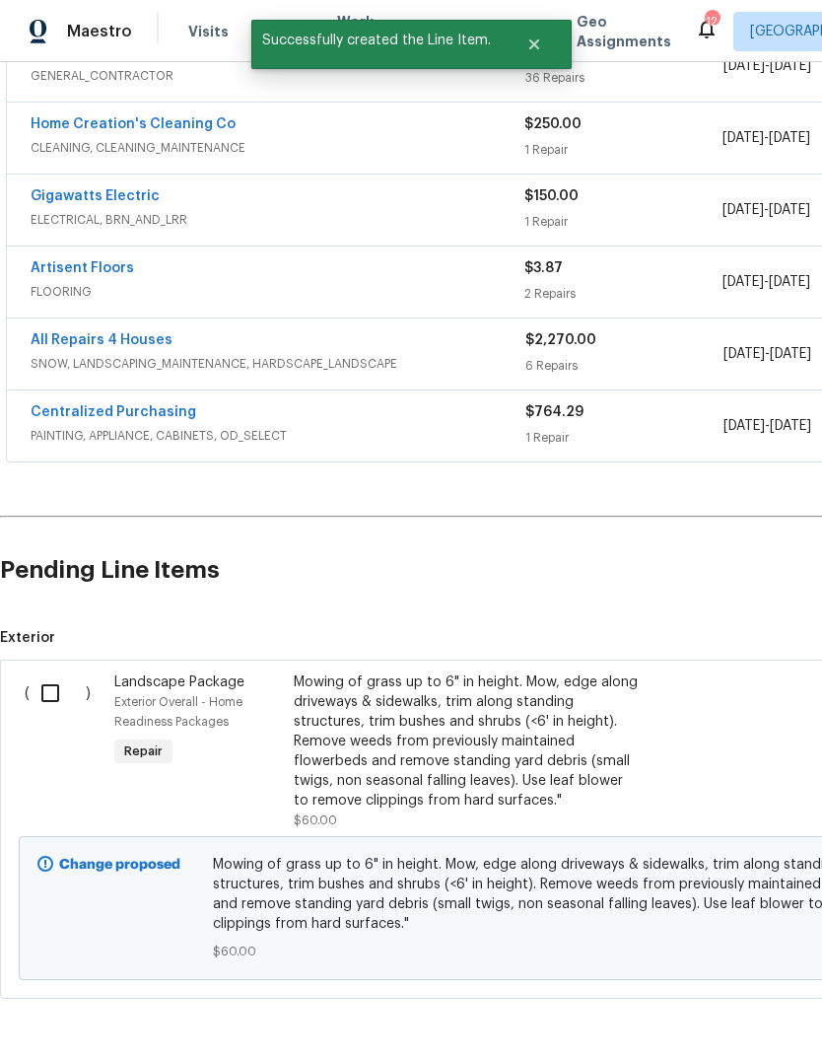
scroll to position [481, 0]
click at [55, 674] on input "checkbox" at bounding box center [58, 694] width 56 height 41
checkbox input "true"
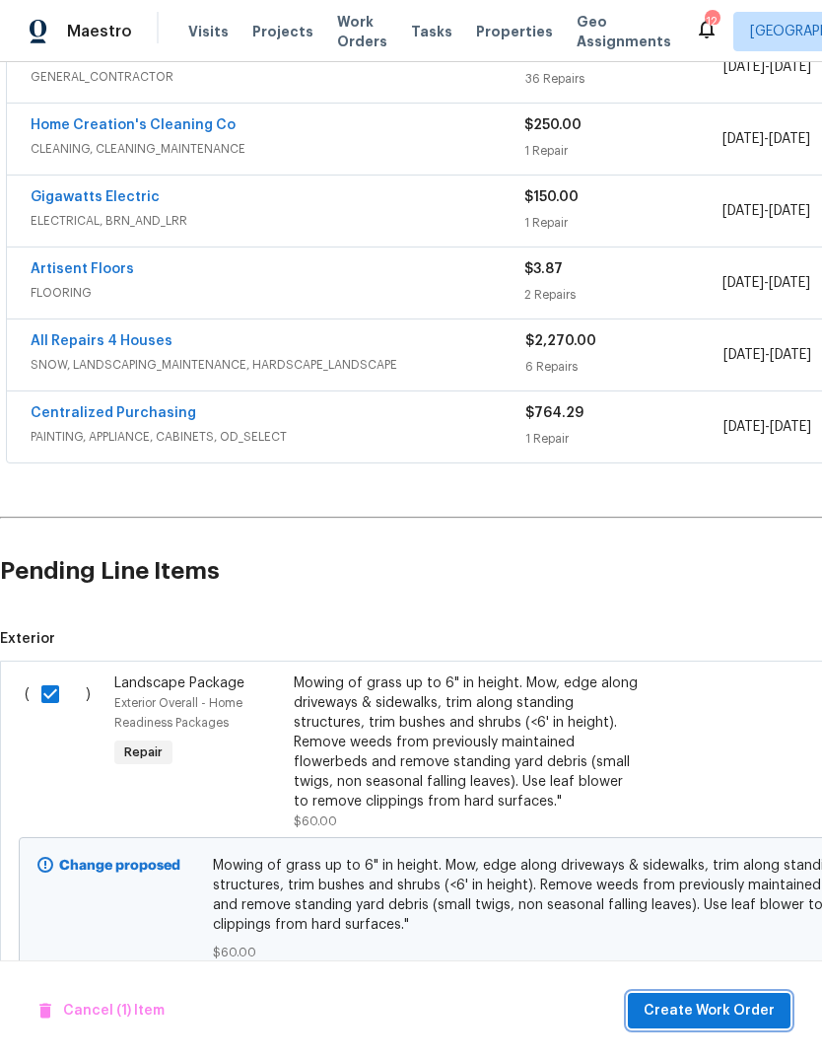
click at [744, 1020] on span "Create Work Order" at bounding box center [709, 1011] width 131 height 25
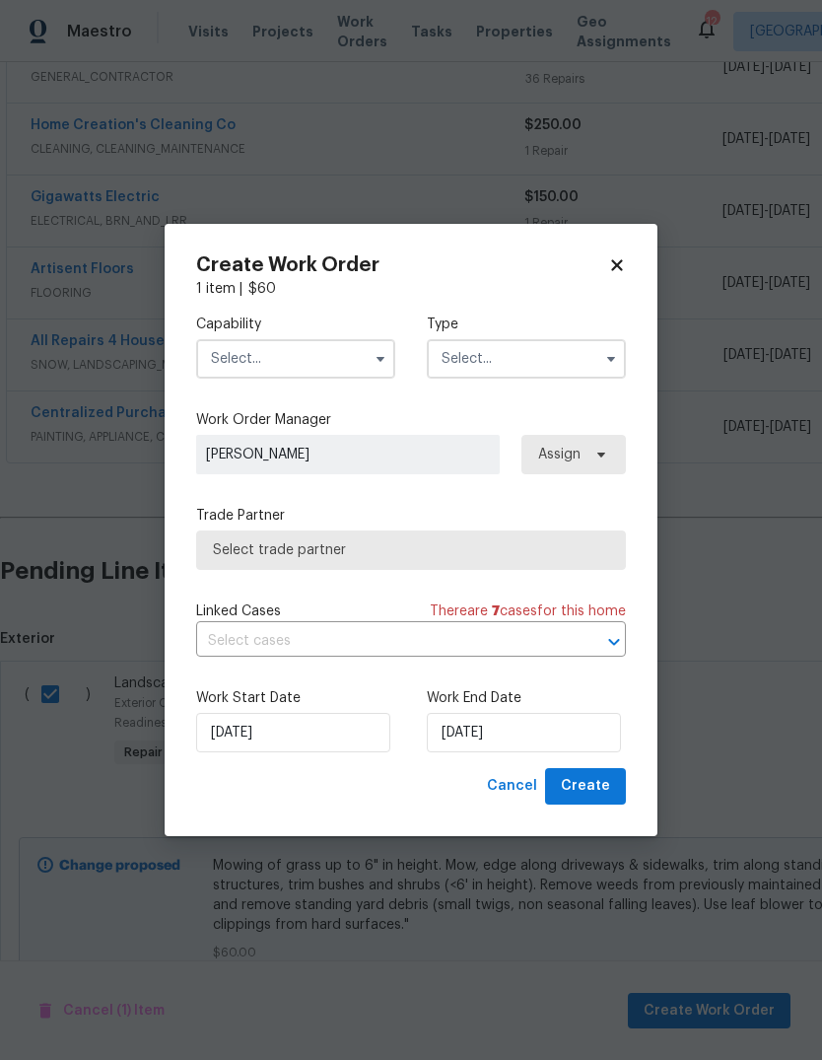
click at [317, 360] on input "text" at bounding box center [295, 358] width 199 height 39
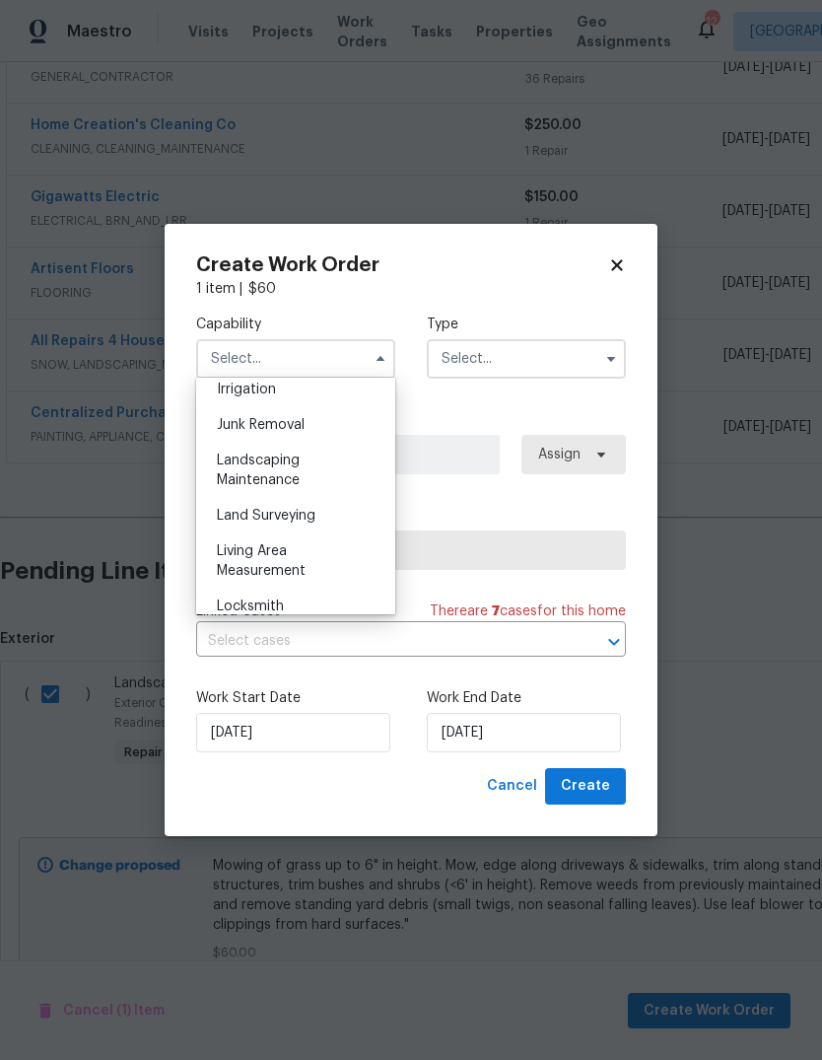
scroll to position [1235, 0]
click at [314, 472] on div "Landscaping Maintenance" at bounding box center [295, 473] width 189 height 55
type input "Landscaping Maintenance"
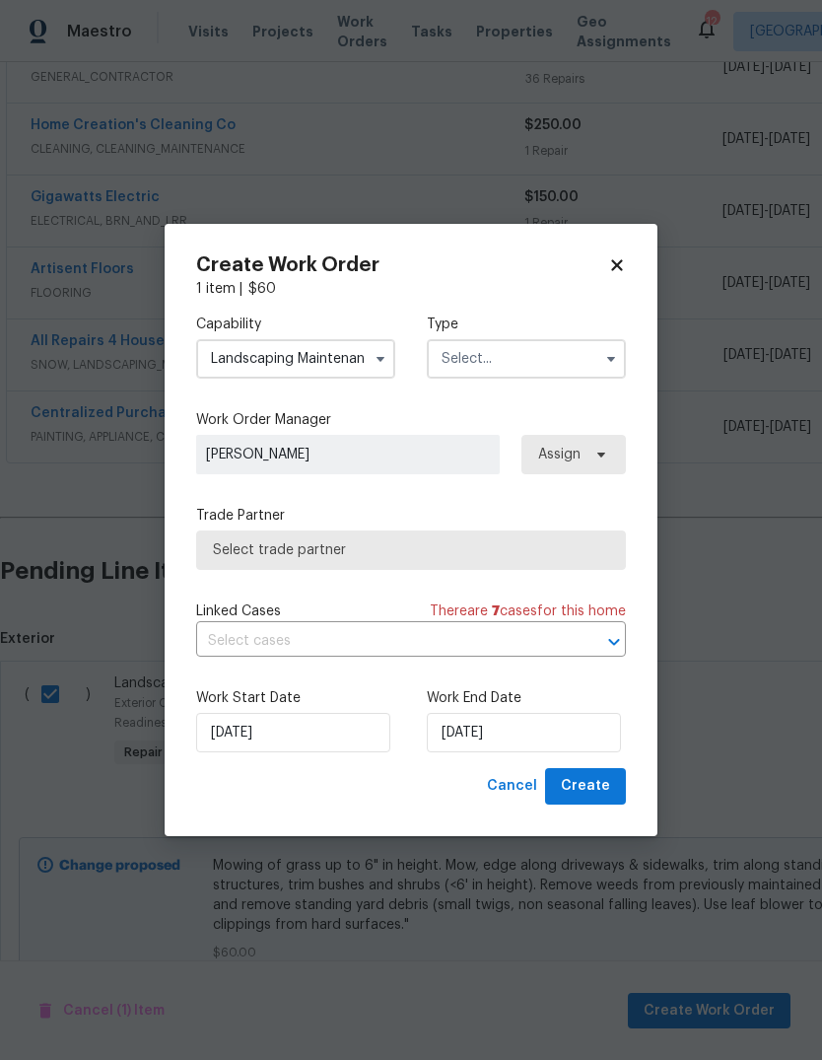
click at [543, 365] on input "text" at bounding box center [526, 358] width 199 height 39
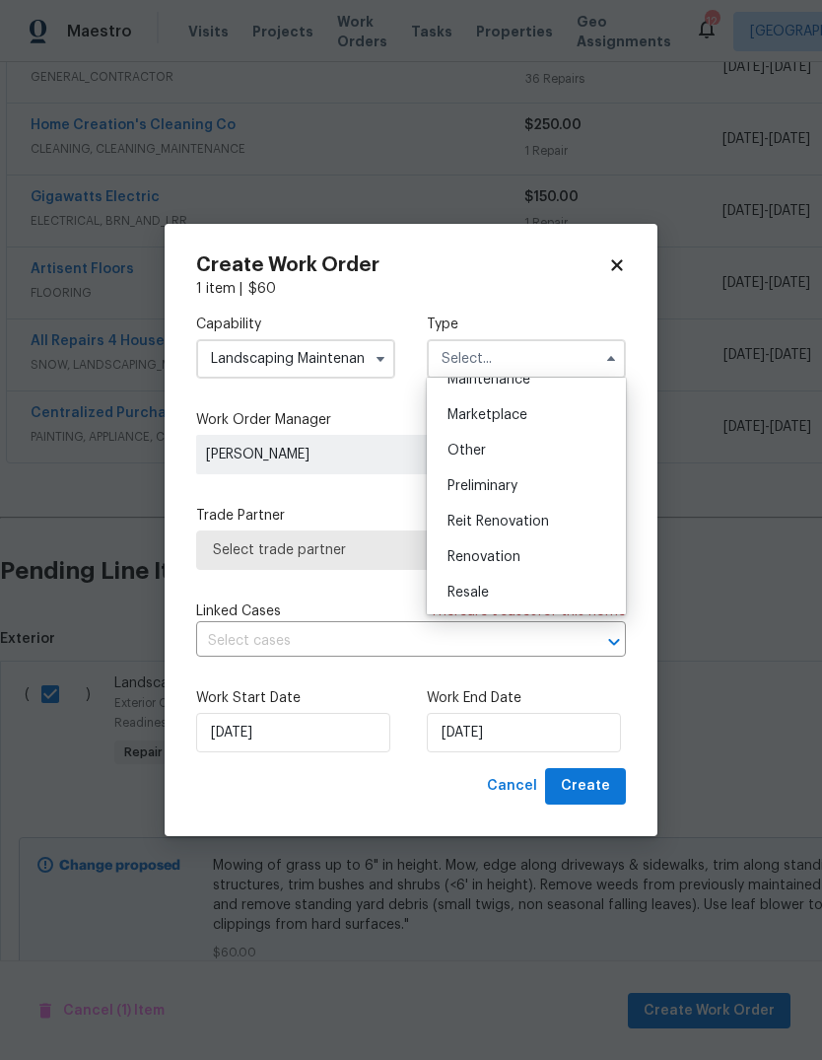
scroll to position [339, 0]
click at [535, 555] on div "Renovation" at bounding box center [526, 558] width 189 height 36
type input "Renovation"
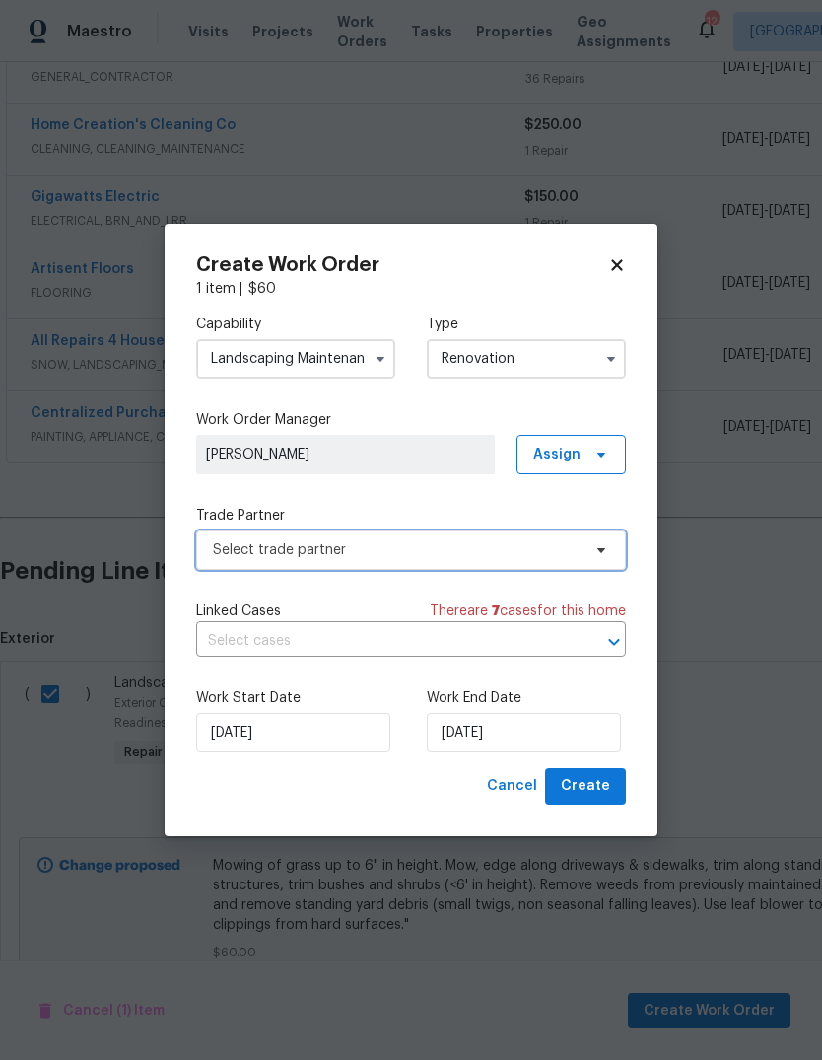
click at [453, 549] on span "Select trade partner" at bounding box center [397, 550] width 368 height 20
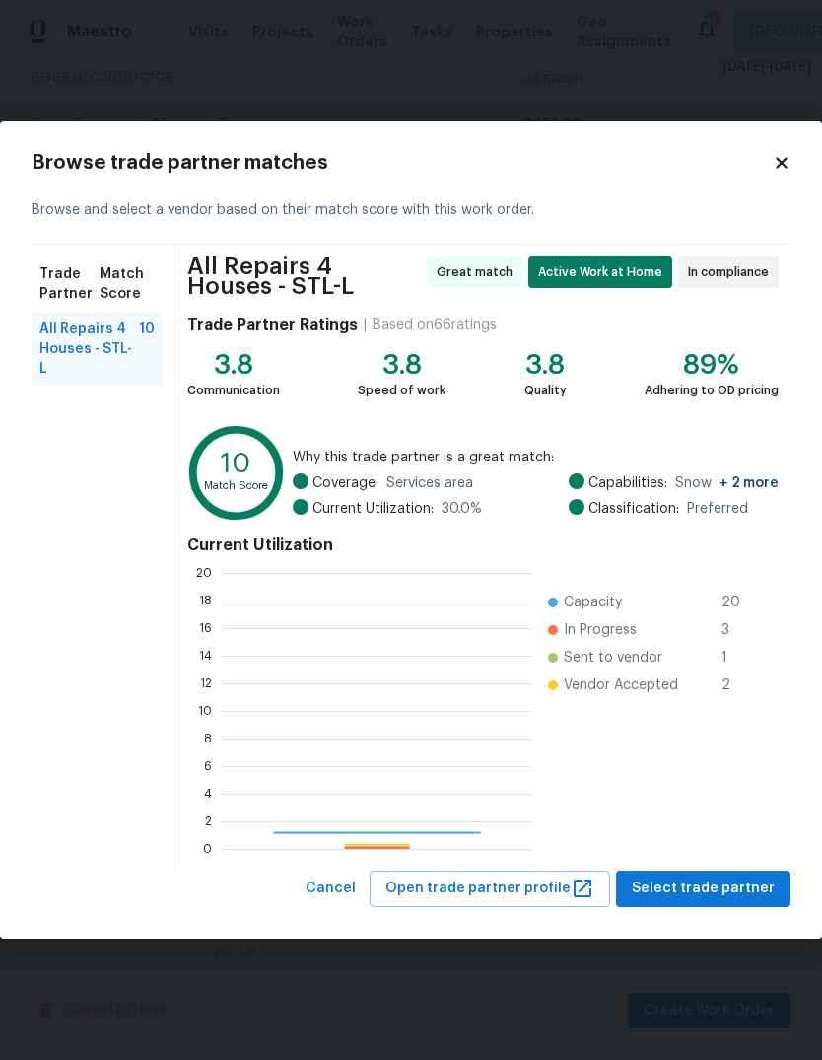
scroll to position [276, 311]
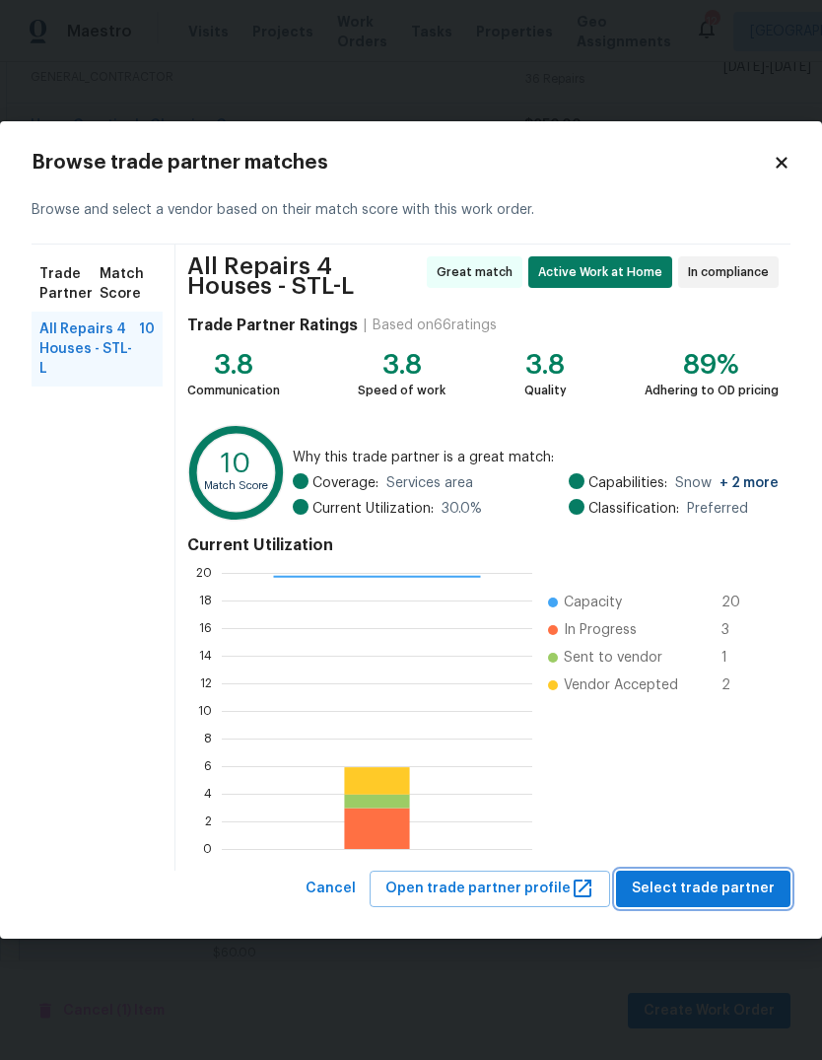
click at [740, 880] on span "Select trade partner" at bounding box center [703, 889] width 143 height 25
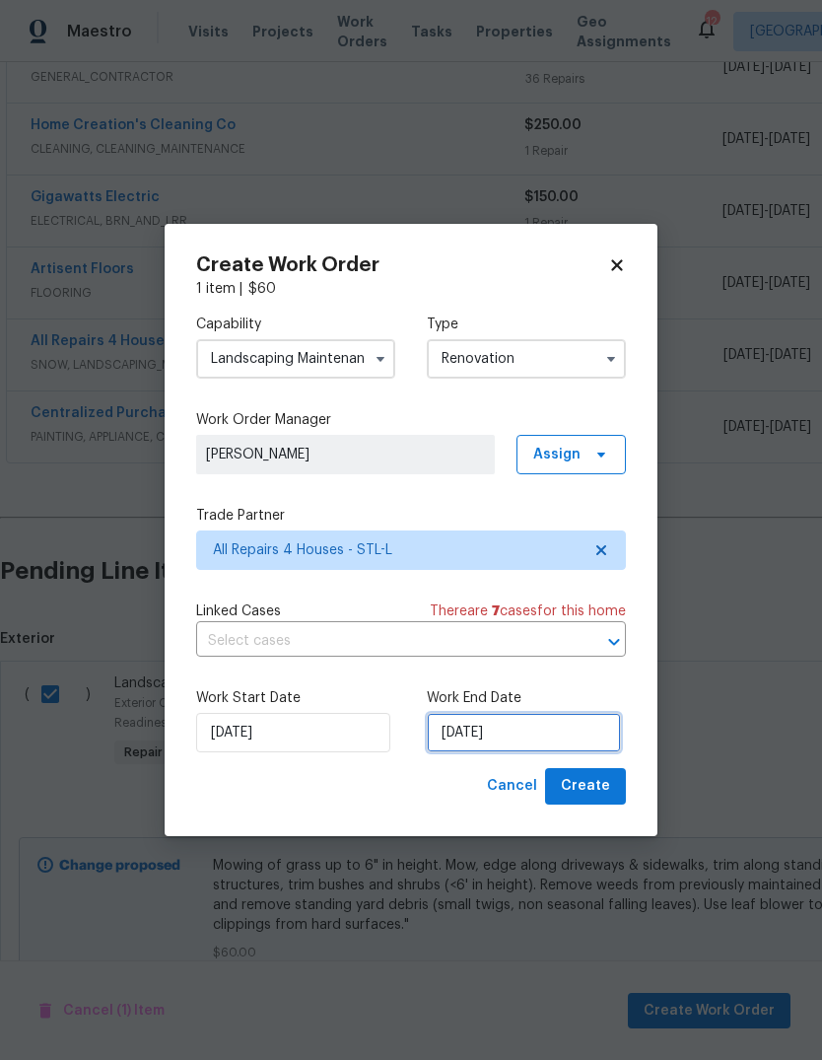
click at [572, 738] on input "[DATE]" at bounding box center [524, 732] width 194 height 39
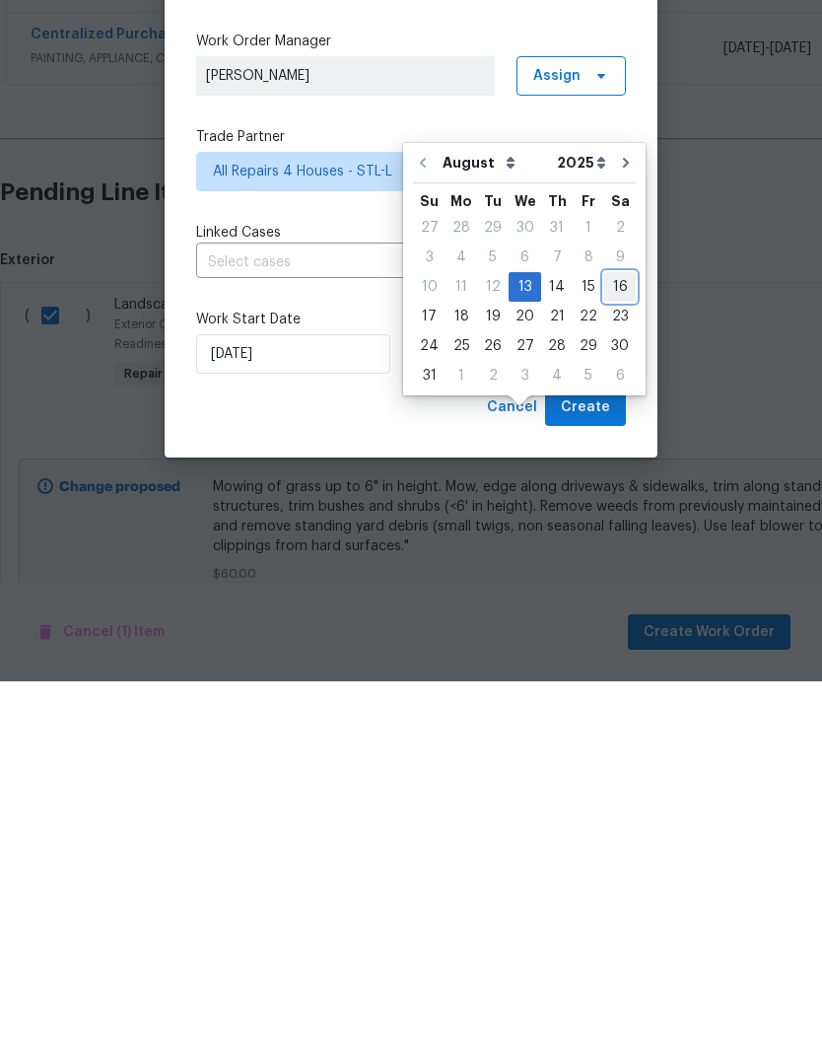
click at [624, 652] on div "16" at bounding box center [621, 666] width 32 height 28
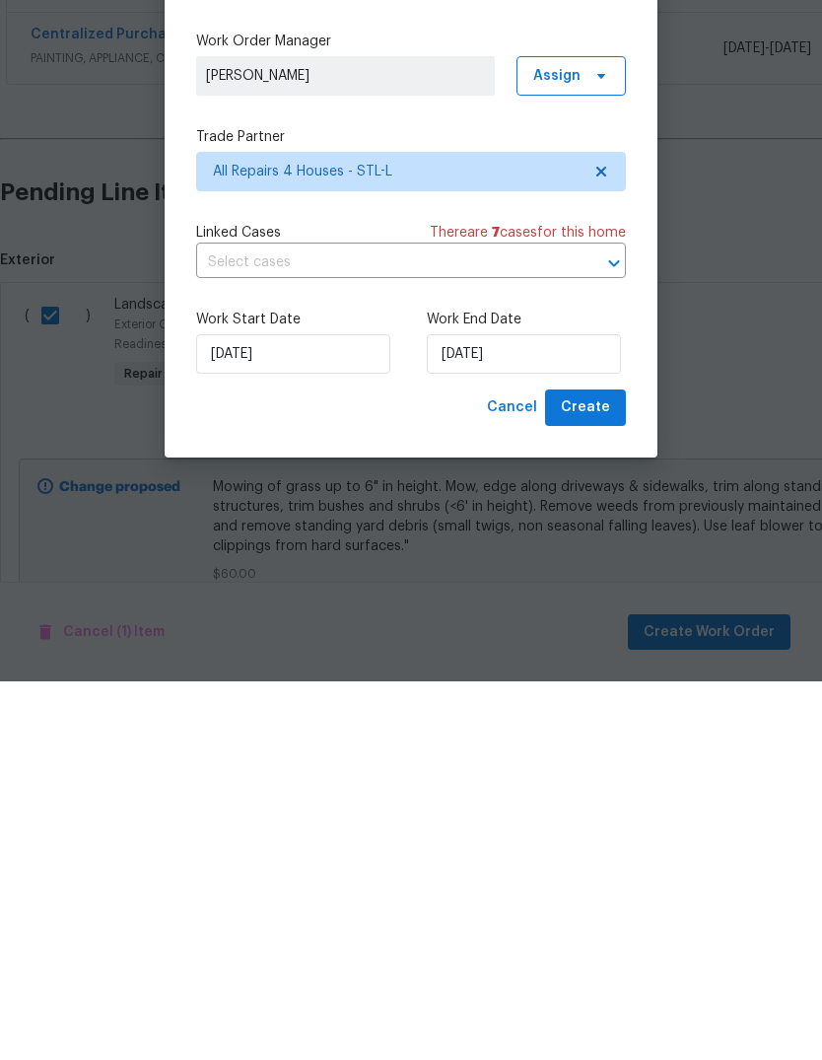
type input "[DATE]"
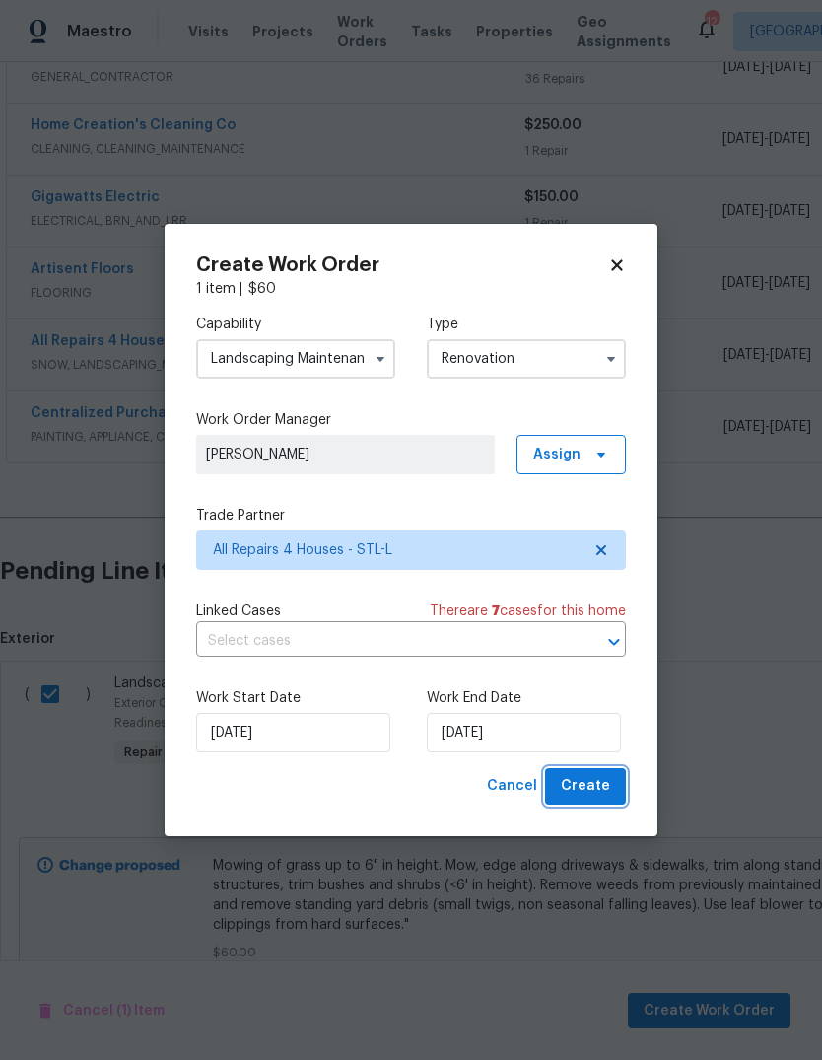
click at [594, 802] on button "Create" at bounding box center [585, 786] width 81 height 36
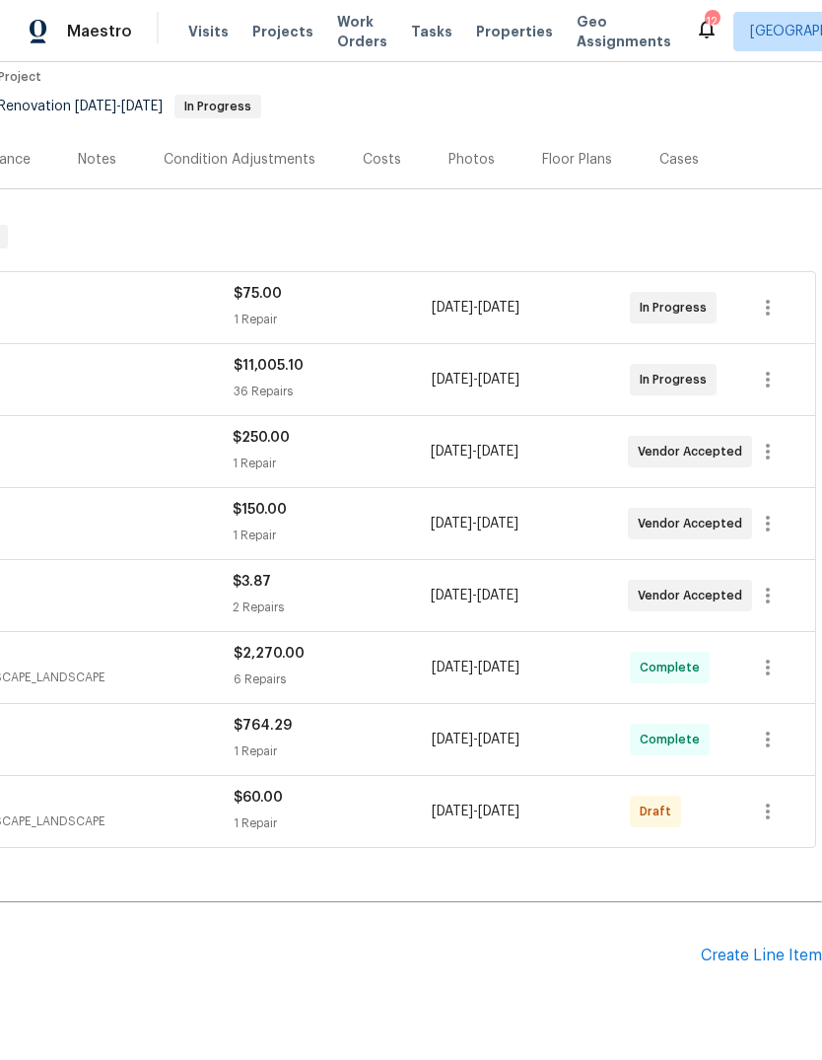
scroll to position [169, 292]
click at [768, 804] on icon "button" at bounding box center [768, 812] width 4 height 16
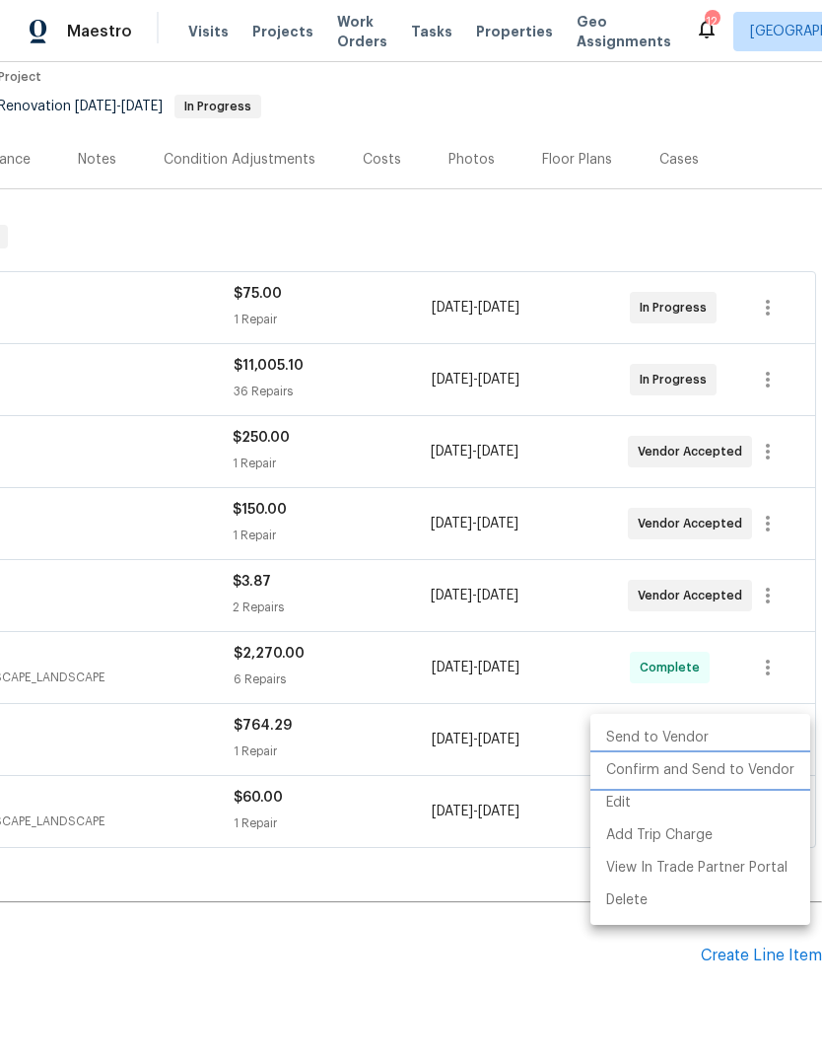
click at [763, 768] on li "Confirm and Send to Vendor" at bounding box center [701, 770] width 220 height 33
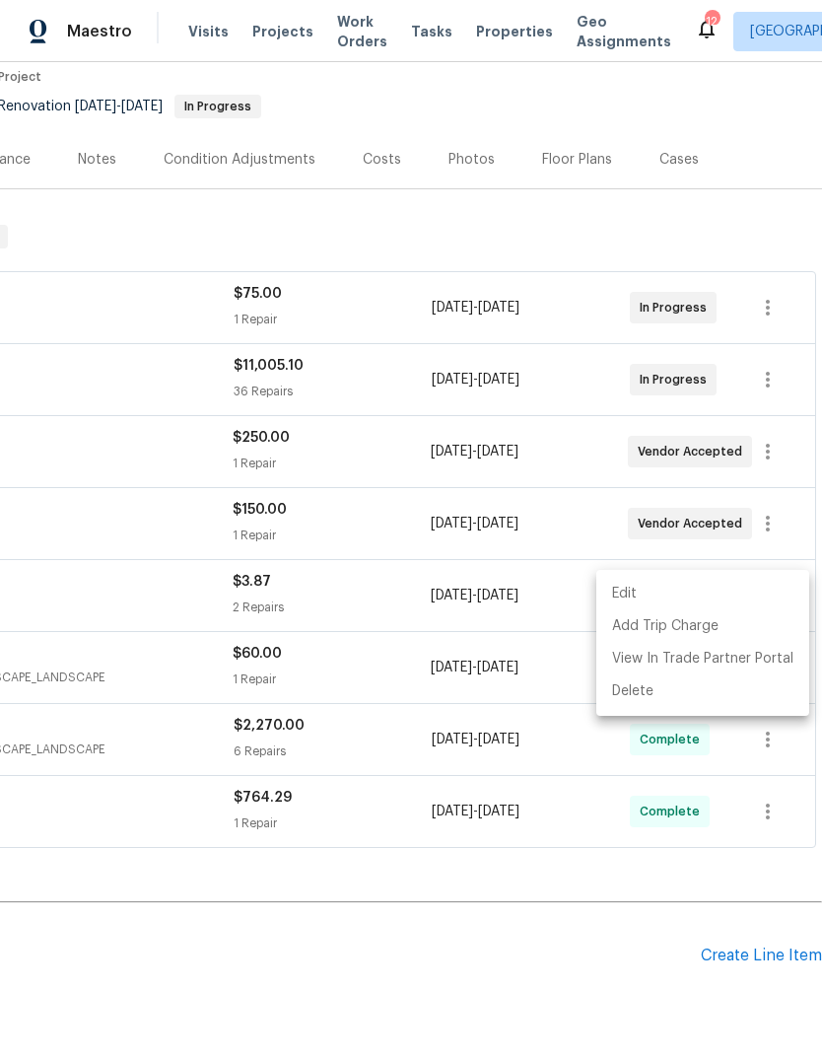
click at [584, 924] on div at bounding box center [411, 530] width 822 height 1060
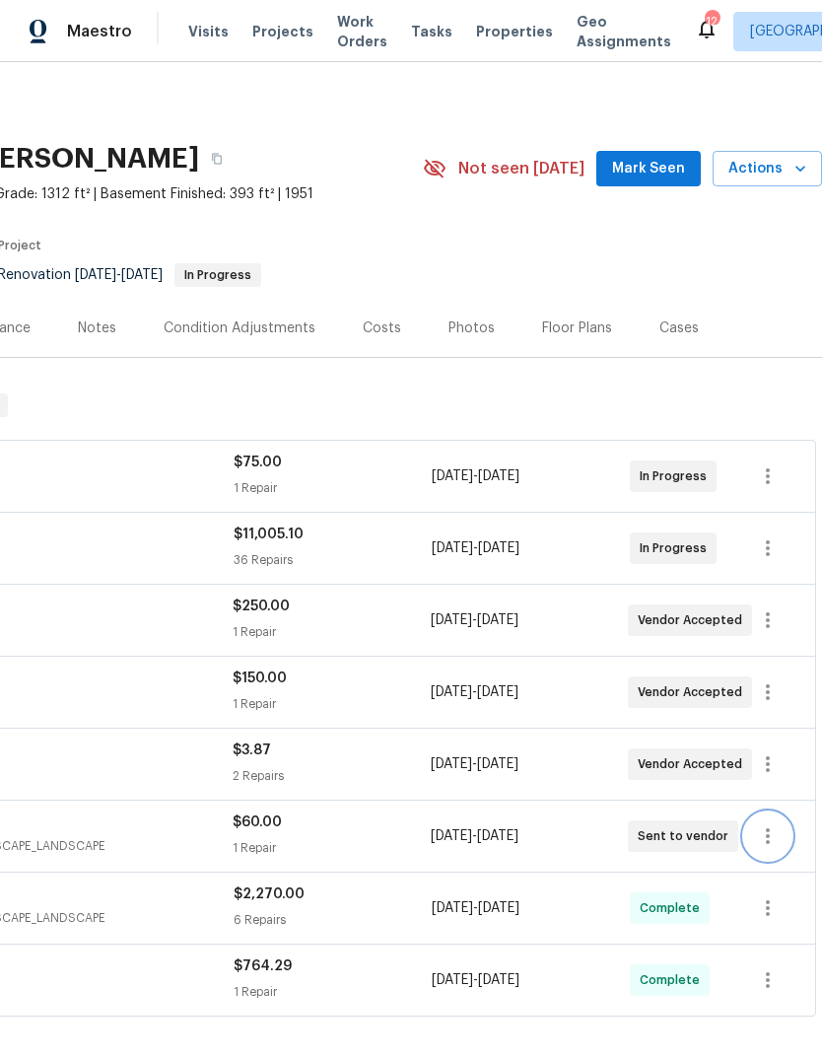
scroll to position [0, 292]
click at [660, 157] on span "Mark Seen" at bounding box center [648, 169] width 73 height 25
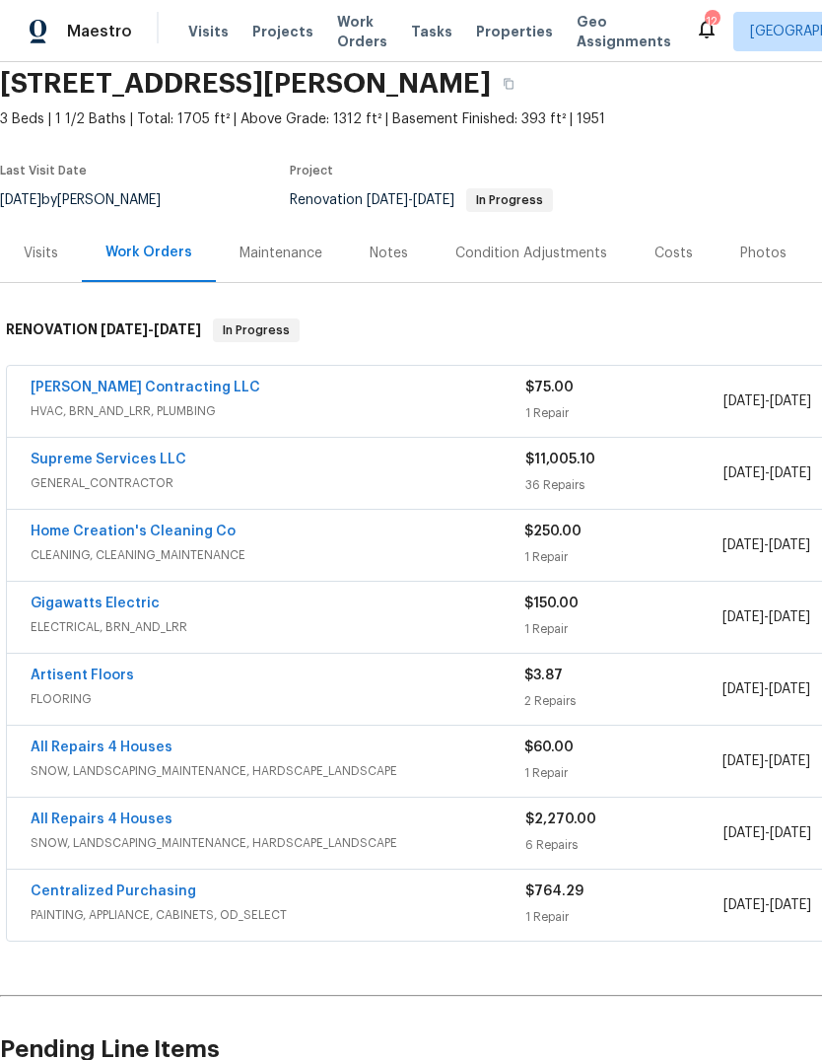
scroll to position [75, 0]
click at [398, 244] on div "Notes" at bounding box center [389, 254] width 38 height 20
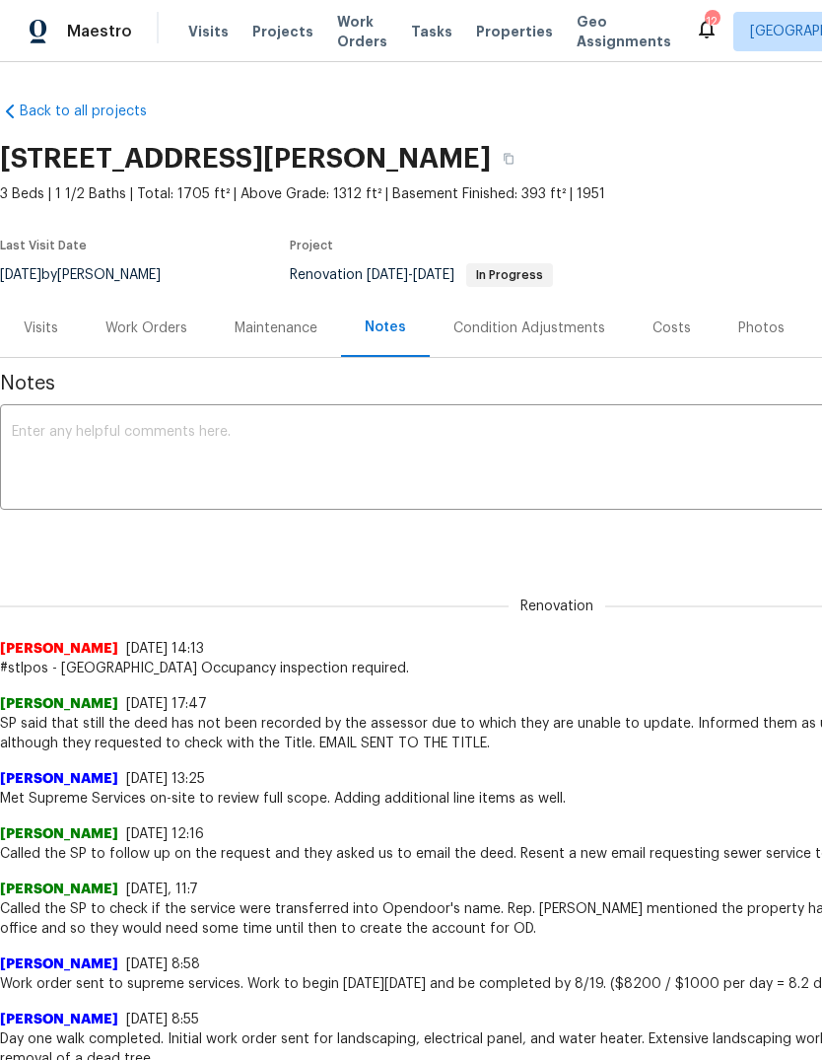
click at [366, 460] on textarea at bounding box center [557, 459] width 1091 height 69
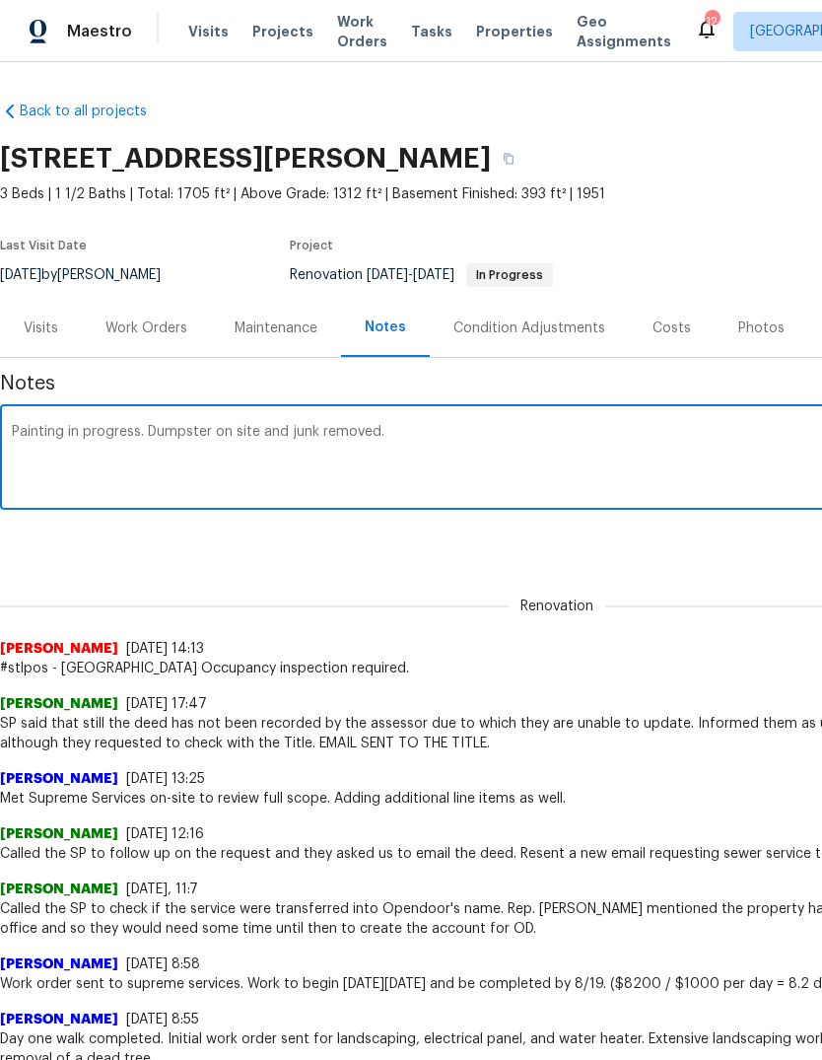
type textarea "Painting in progress. Dumpster on site and junk removed."
click at [682, 546] on div "Renovation (current) 0709bcd5-e7d3-4f7c-815b-e91d55a9bcb1 ​ Add" at bounding box center [557, 540] width 1114 height 36
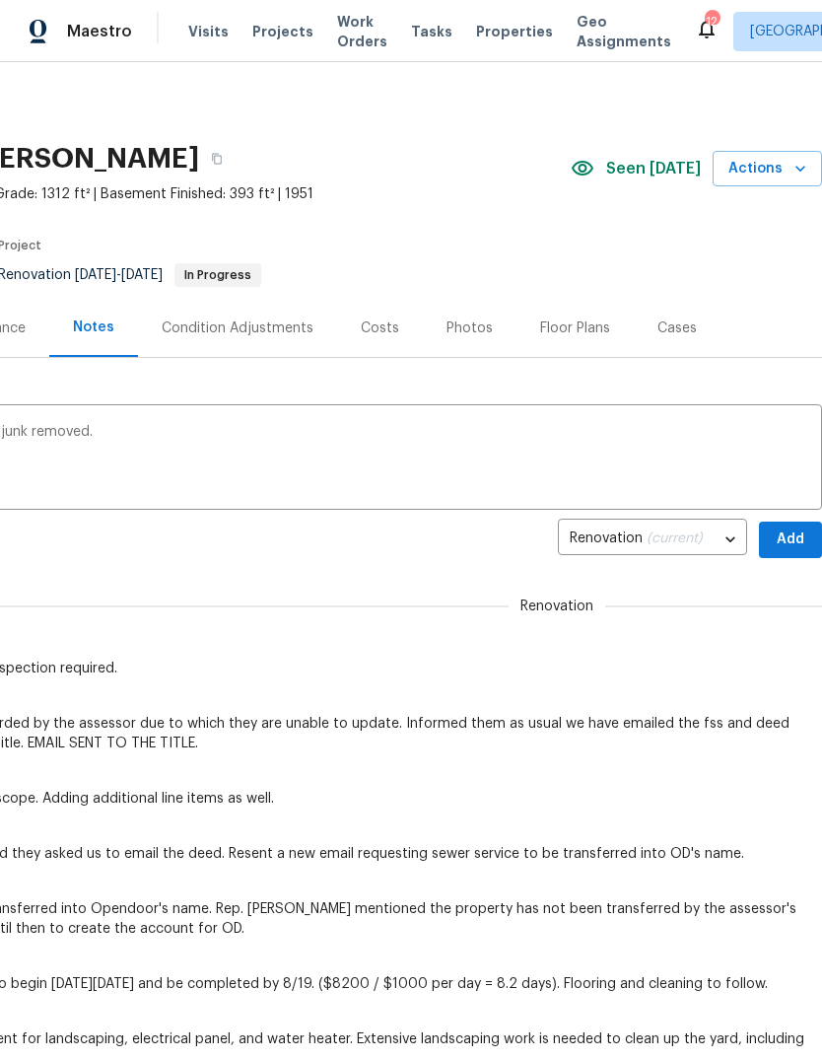
scroll to position [0, 292]
click at [791, 543] on span "Add" at bounding box center [791, 540] width 32 height 25
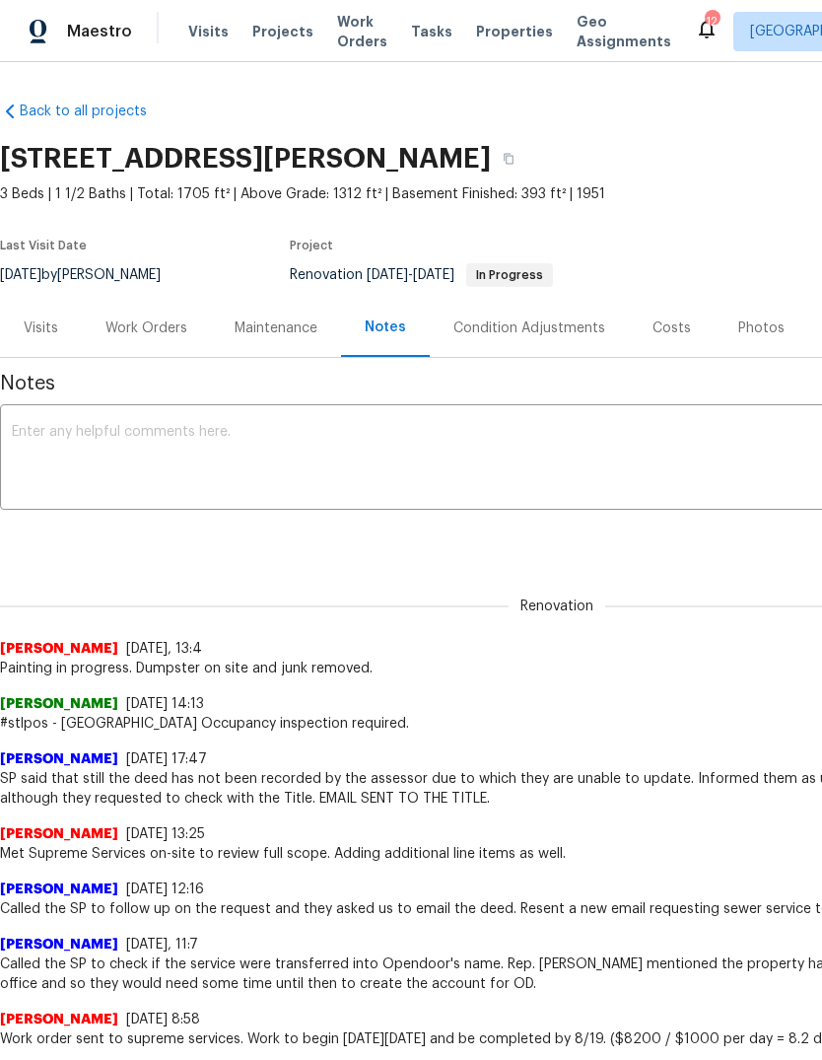
scroll to position [0, 0]
